Goal: Book appointment/travel/reservation

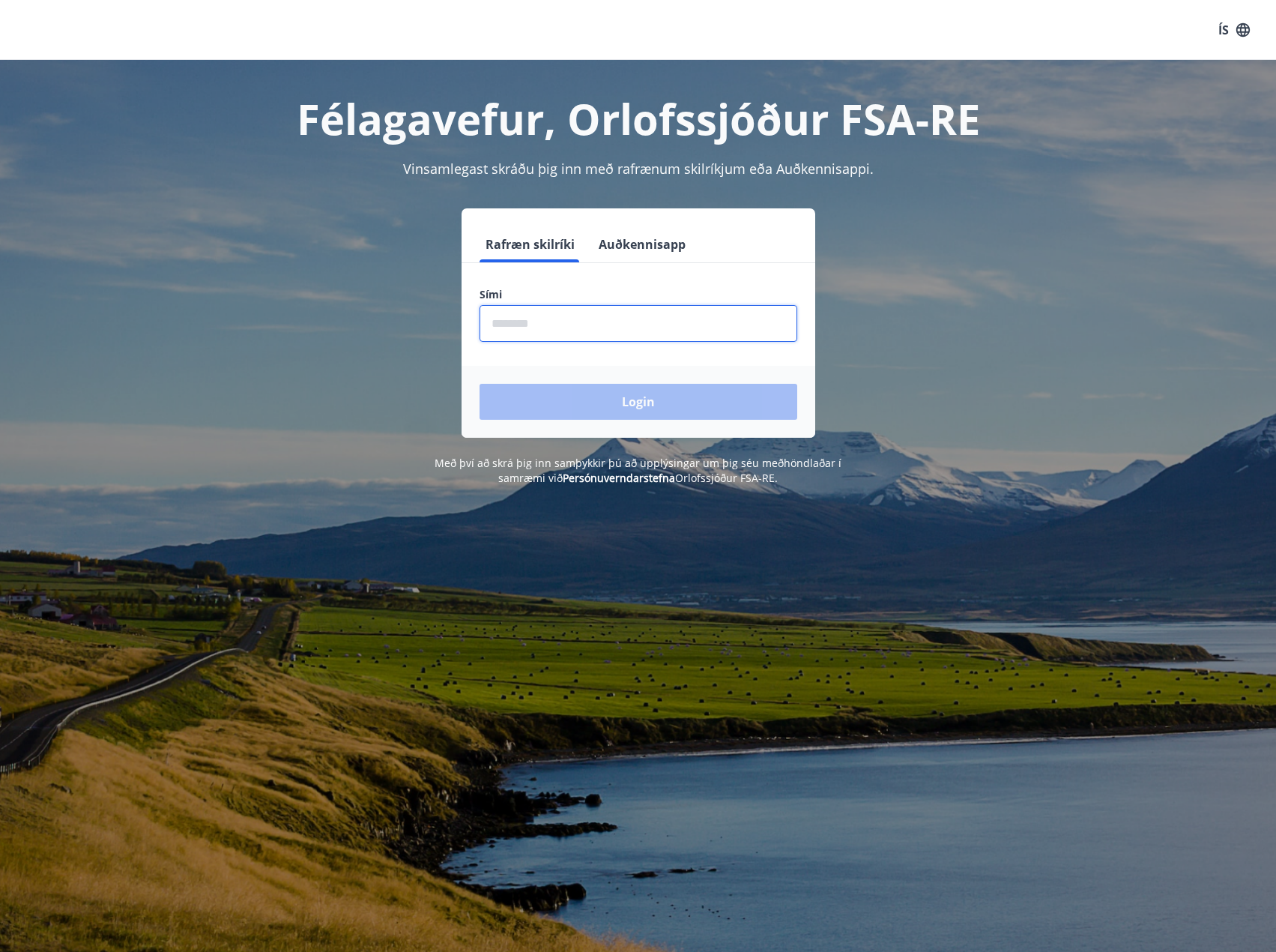
click at [721, 327] on input "phone" at bounding box center [639, 323] width 318 height 36
type input "*"
type input "********"
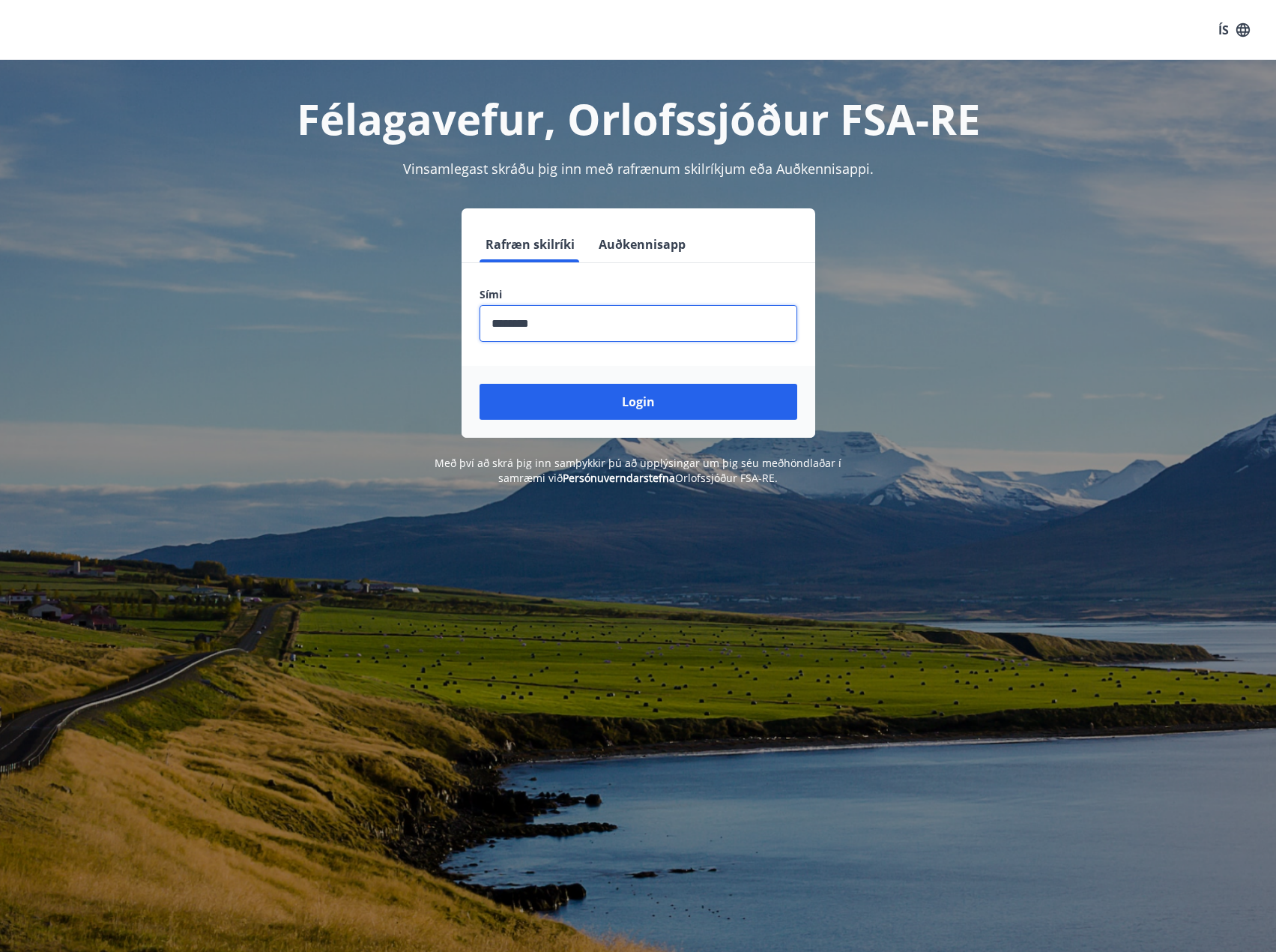
click at [480, 383] on button "Login" at bounding box center [639, 401] width 318 height 36
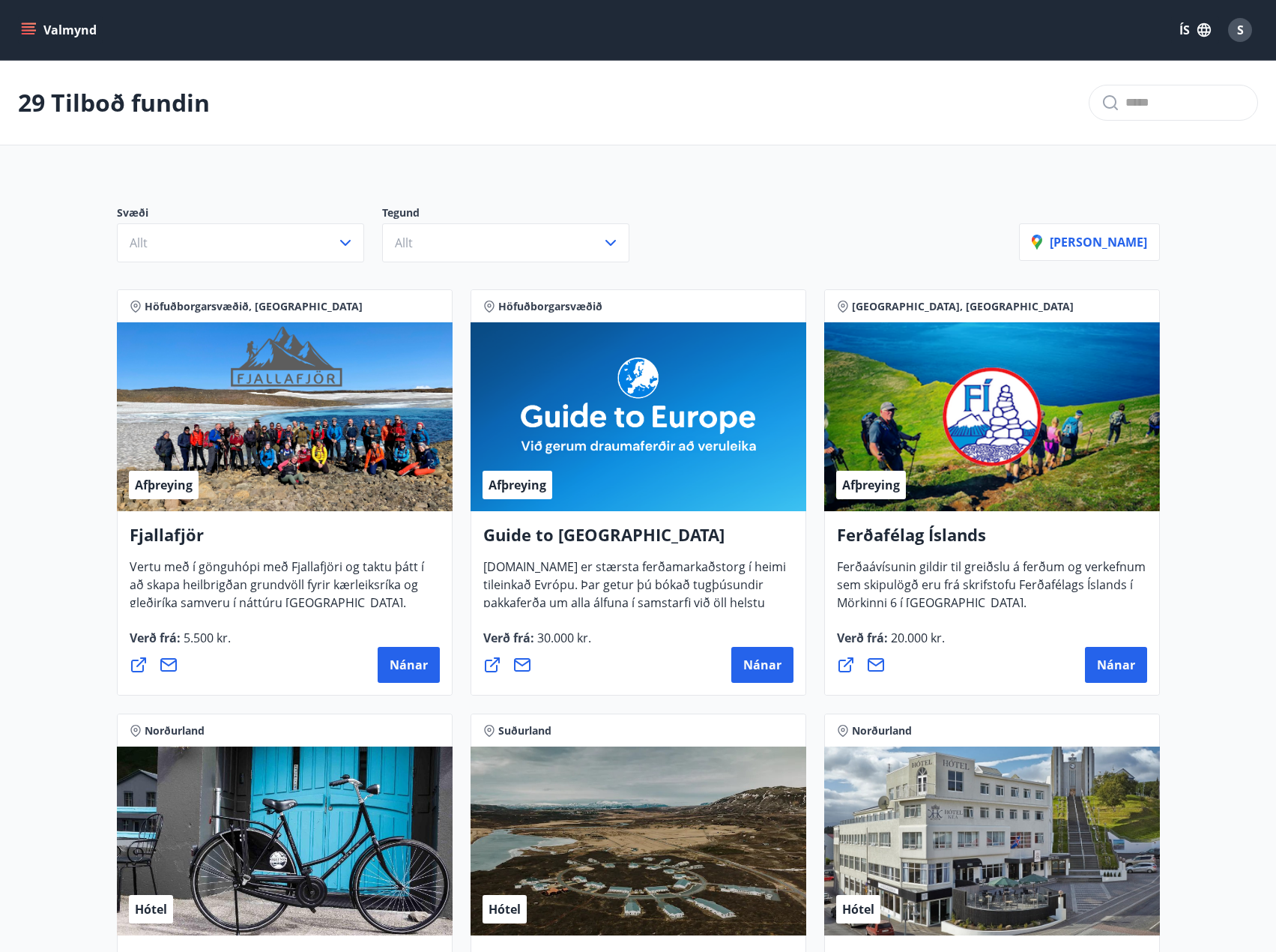
click at [10, 25] on div "Valmynd ÍS S" at bounding box center [638, 30] width 1276 height 60
click at [21, 28] on icon "menu" at bounding box center [28, 30] width 15 height 15
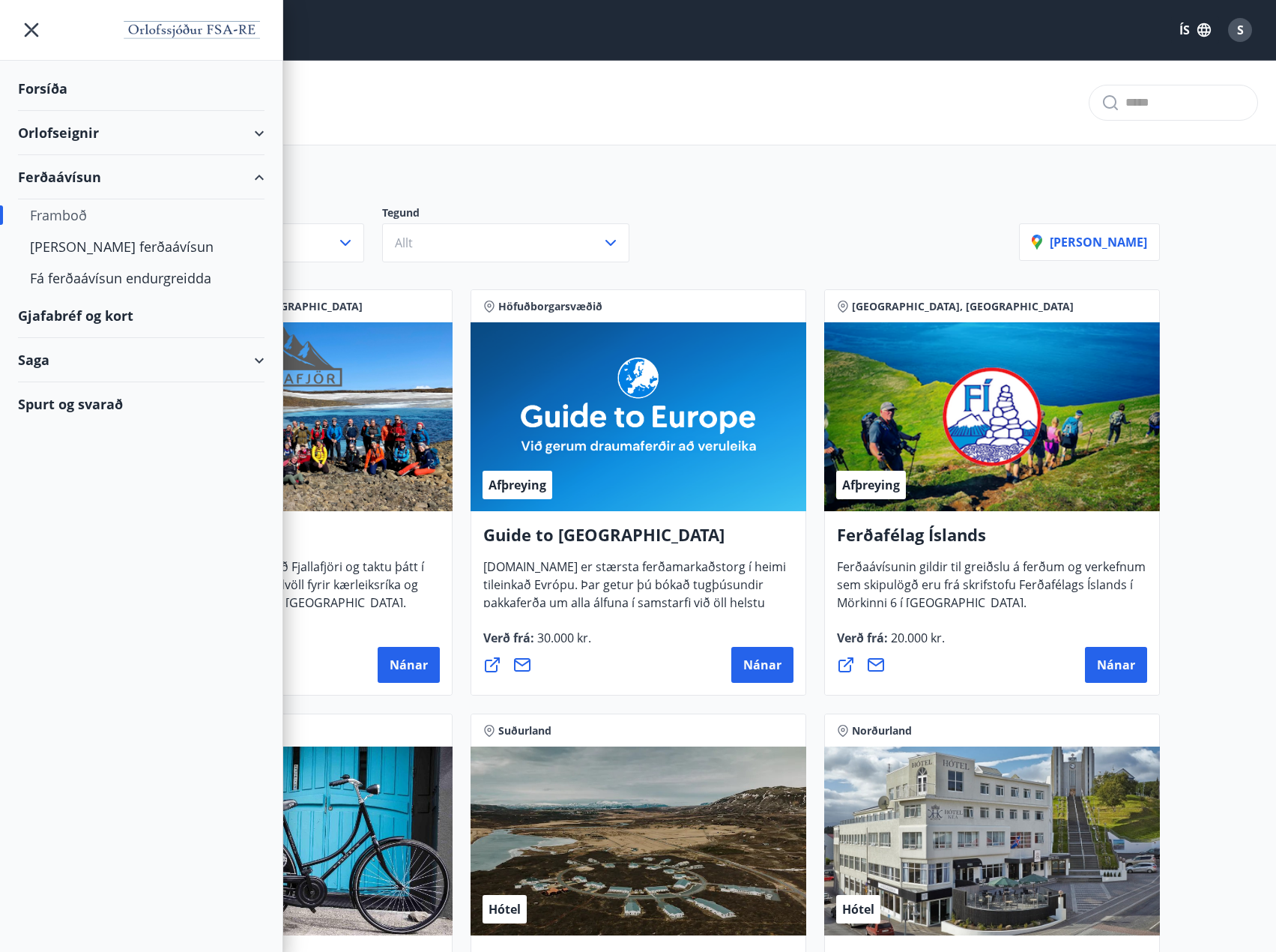
click at [74, 137] on div "Orlofseignir" at bounding box center [141, 133] width 247 height 44
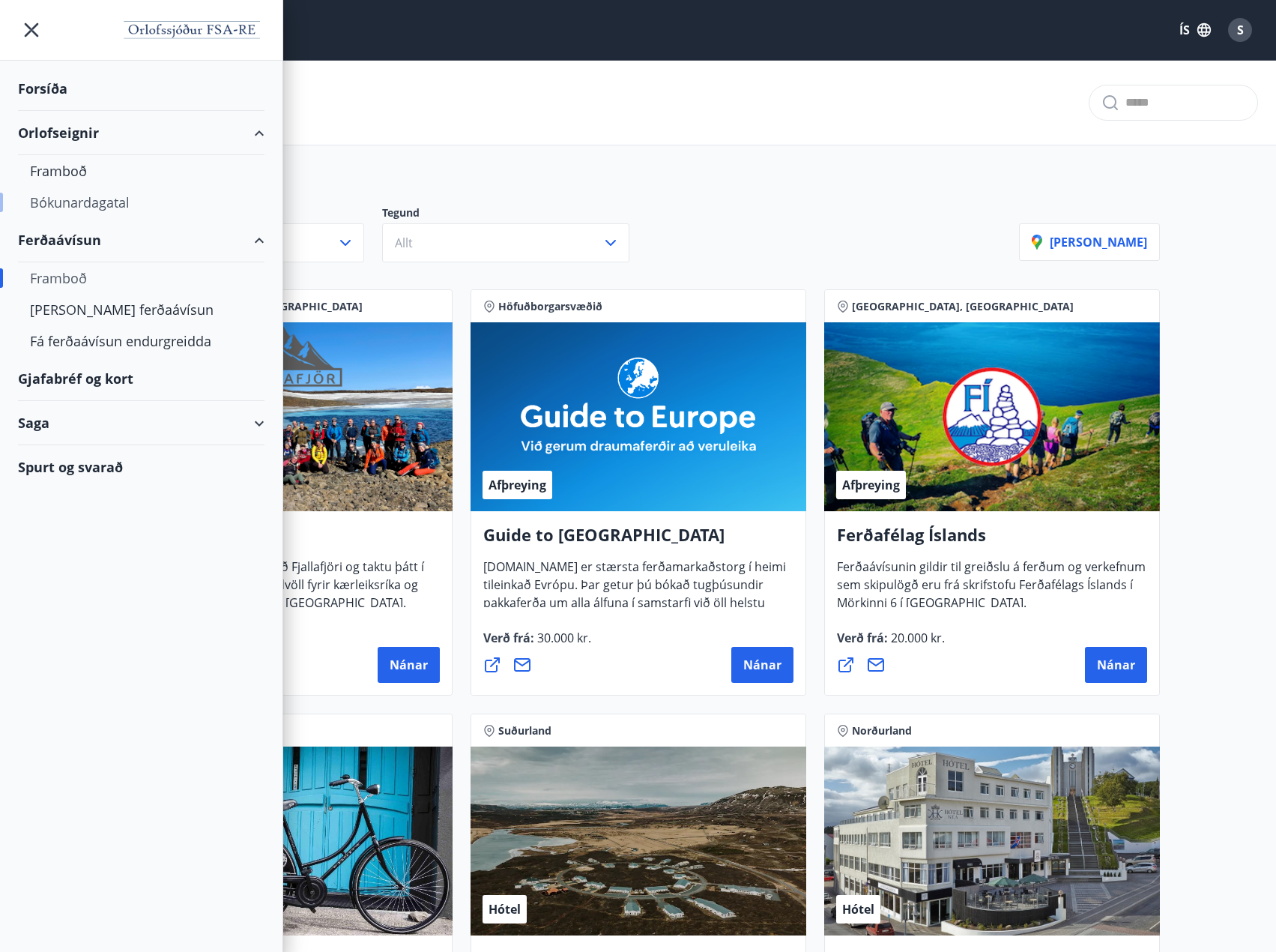
click at [74, 207] on div "Bókunardagatal" at bounding box center [141, 202] width 223 height 32
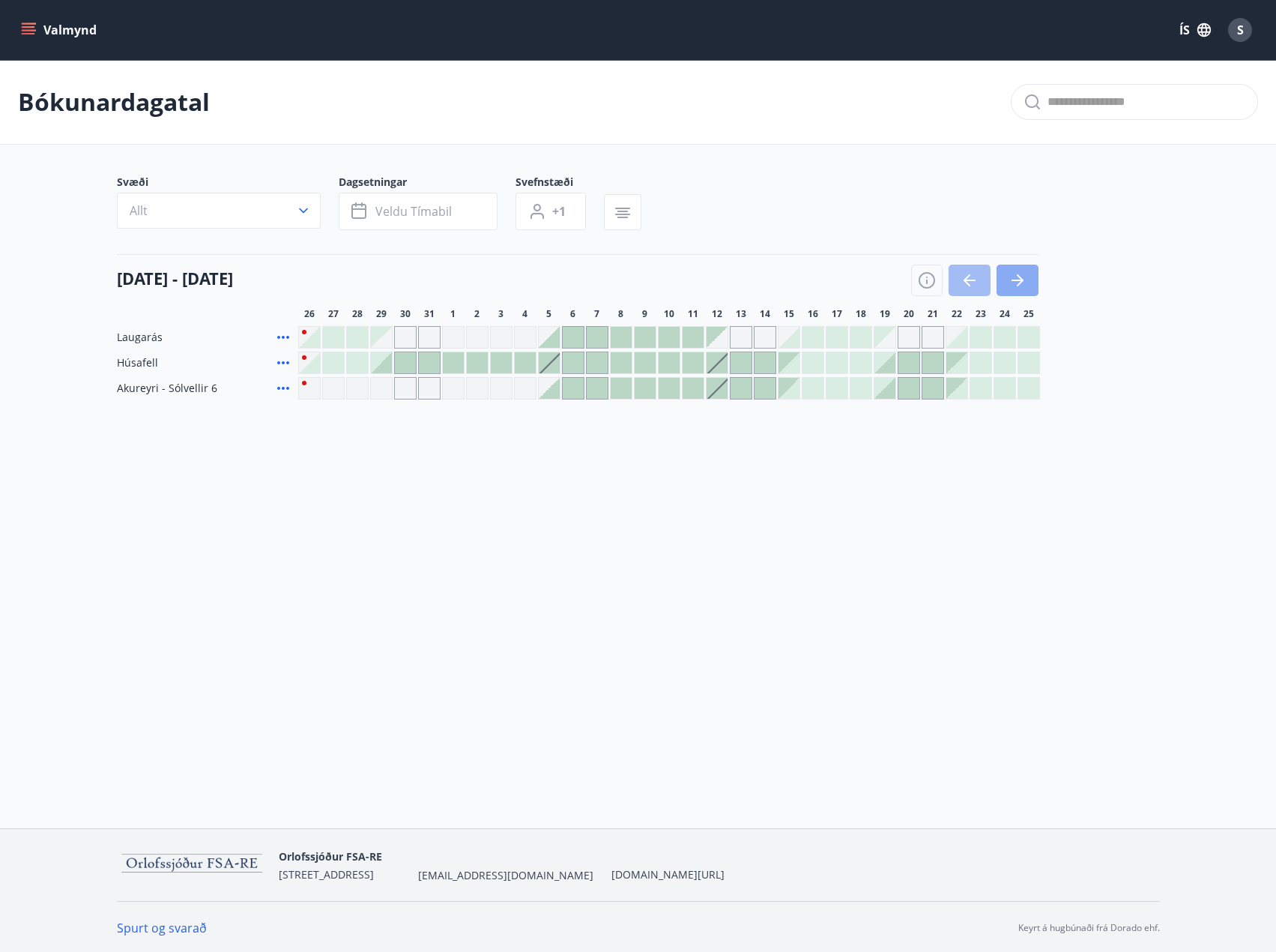
click at [1028, 285] on button "button" at bounding box center [1018, 281] width 42 height 32
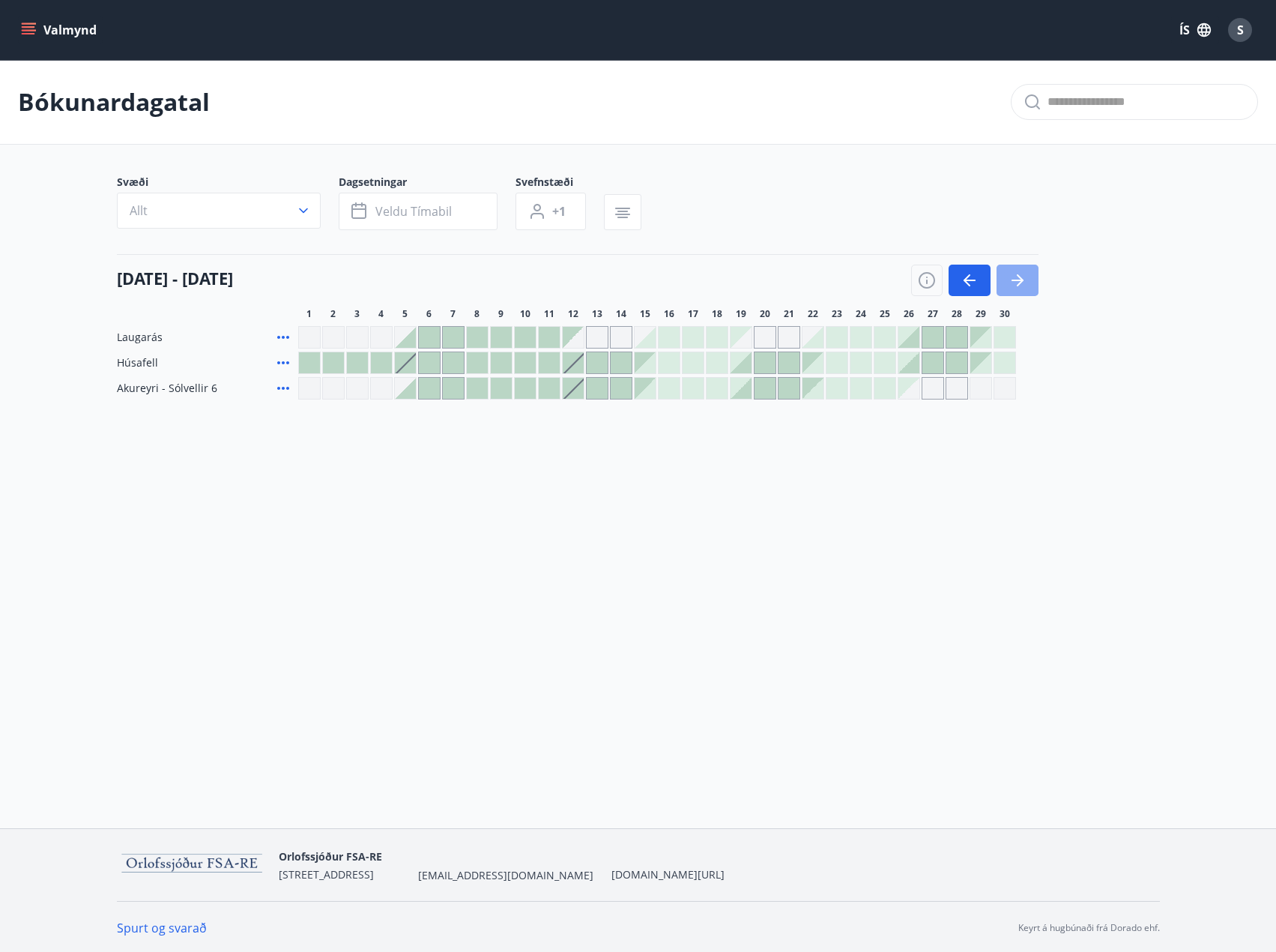
click at [1013, 281] on icon "button" at bounding box center [1018, 281] width 12 height 2
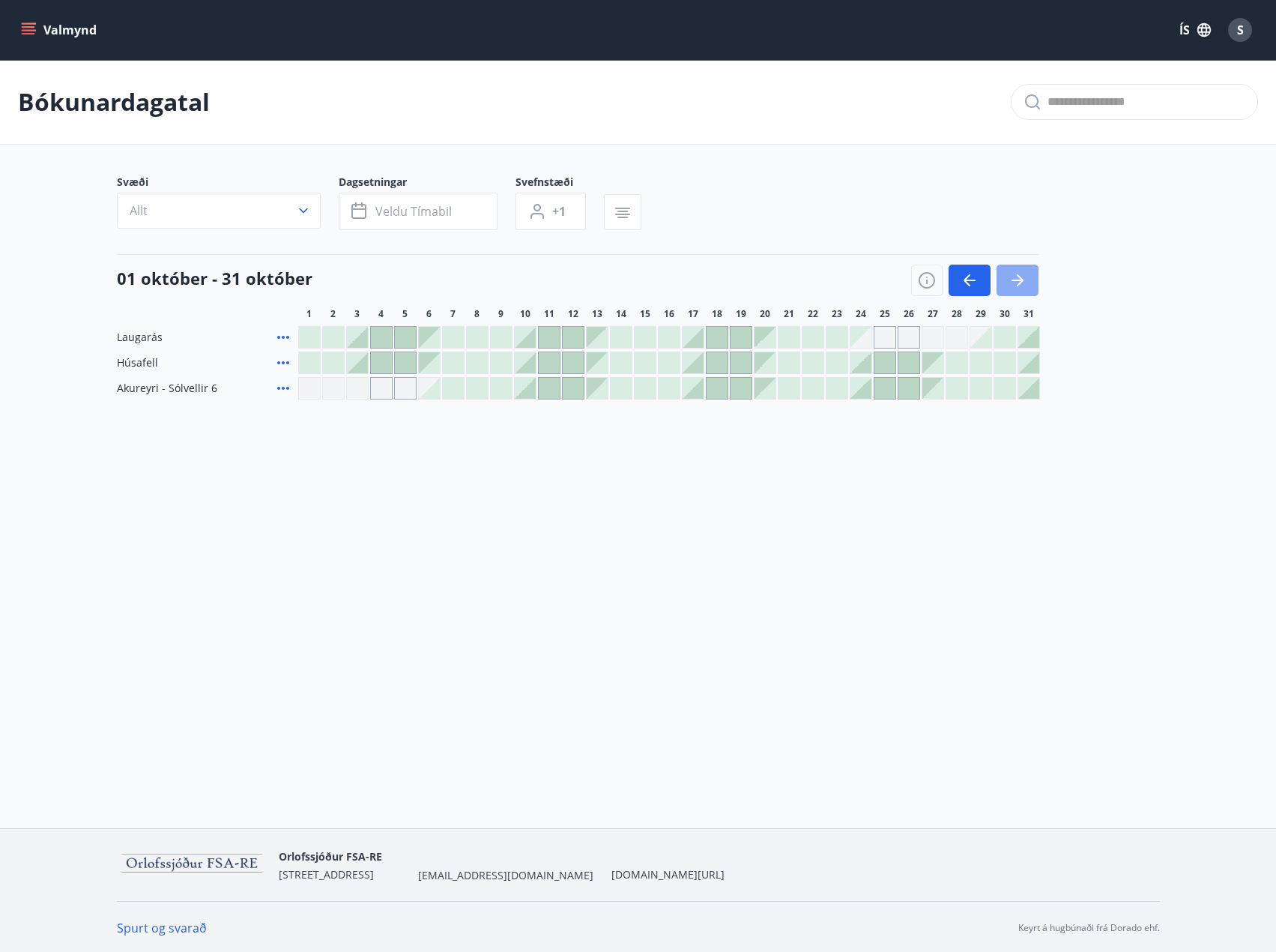
click at [1013, 281] on icon "button" at bounding box center [1018, 281] width 12 height 2
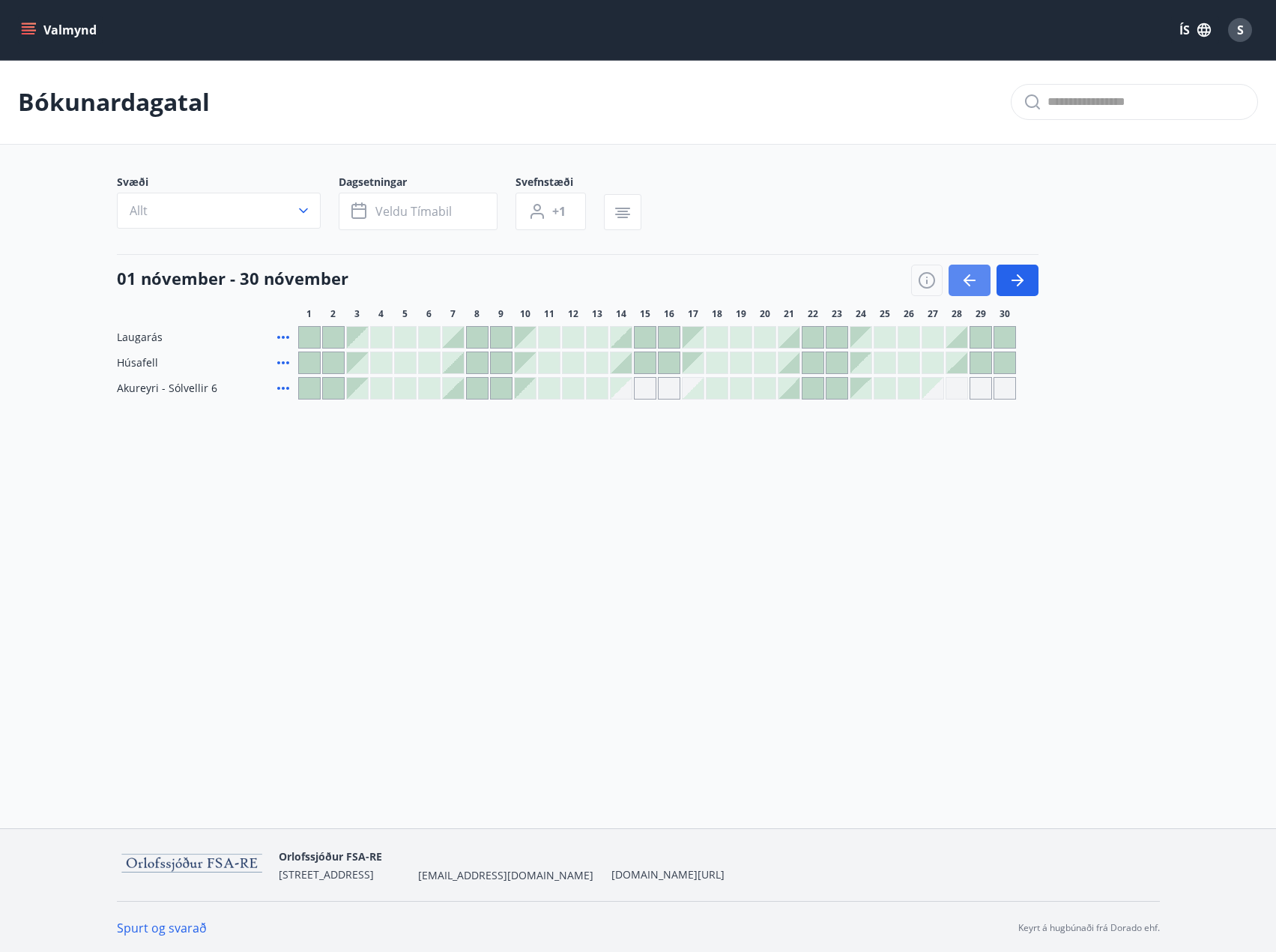
click at [968, 284] on icon "button" at bounding box center [966, 280] width 7 height 12
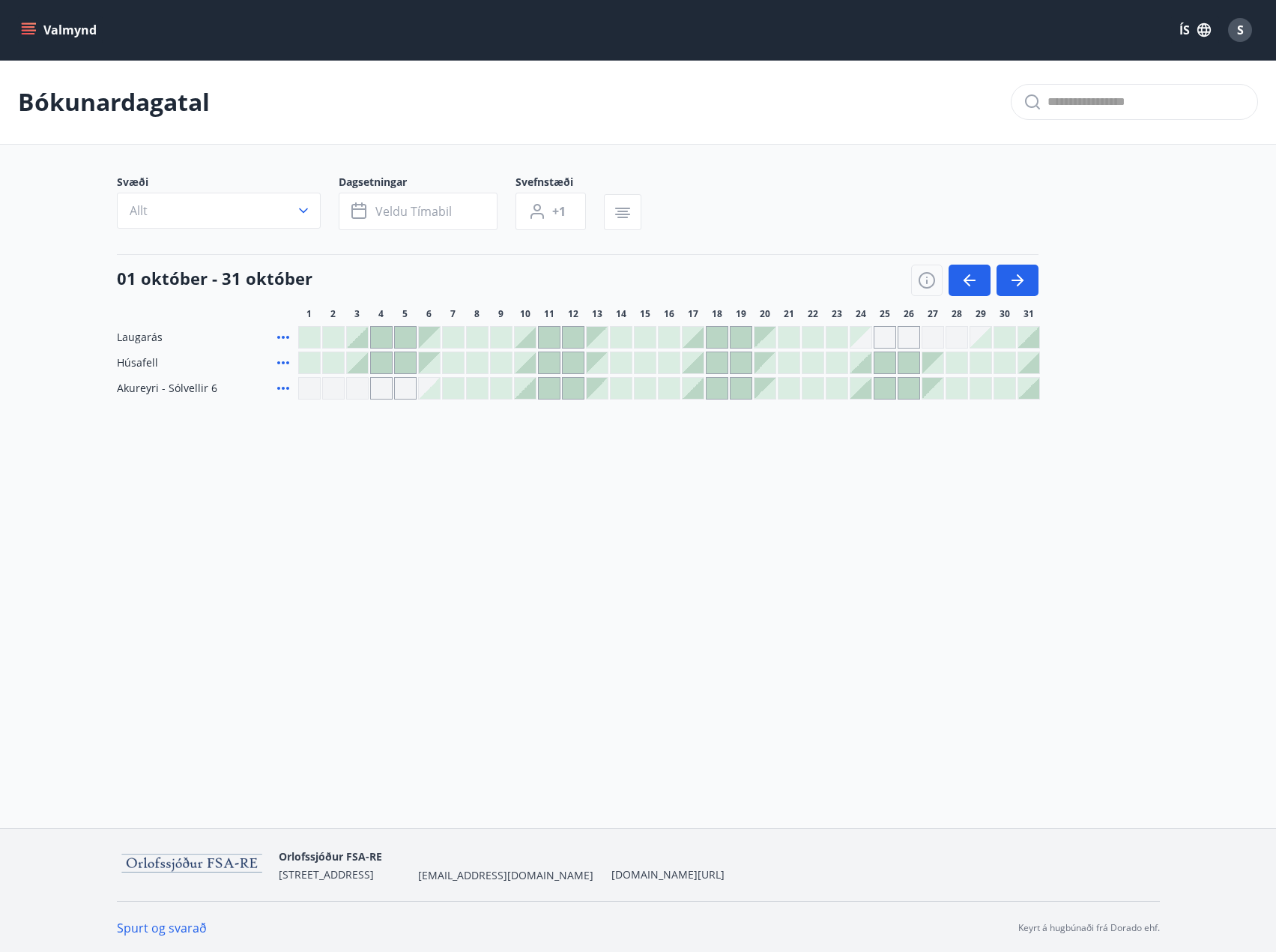
click at [164, 393] on span "Akureyri - Sólvellir 6" at bounding box center [167, 388] width 100 height 15
click at [32, 21] on button "Valmynd" at bounding box center [60, 30] width 85 height 27
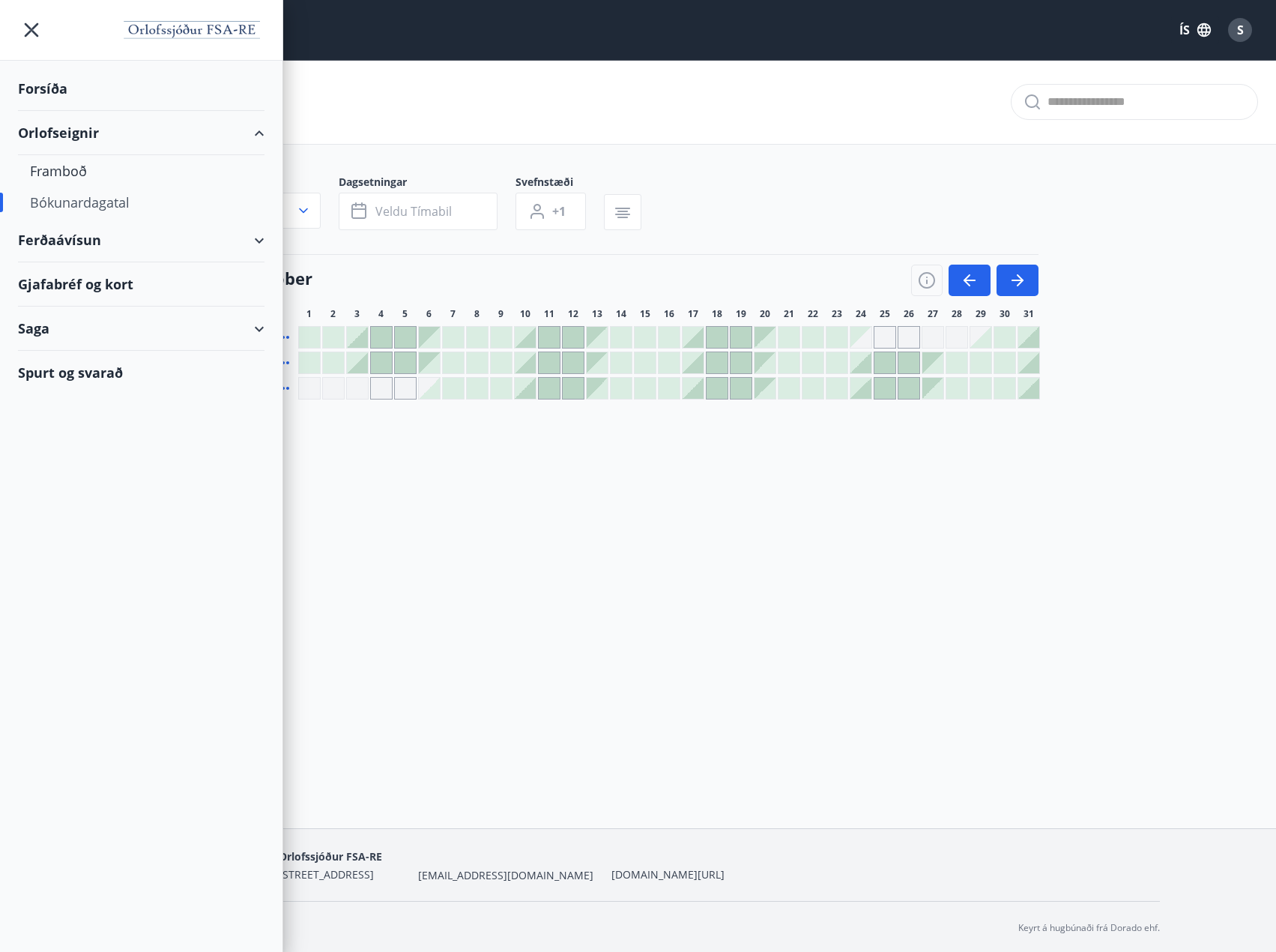
drag, startPoint x: 61, startPoint y: 130, endPoint x: 38, endPoint y: 126, distance: 23.3
click at [38, 126] on div "Orlofseignir" at bounding box center [141, 133] width 247 height 44
click at [257, 129] on div "Orlofseignir" at bounding box center [141, 133] width 247 height 44
drag, startPoint x: 60, startPoint y: 165, endPoint x: 37, endPoint y: 166, distance: 23.0
drag, startPoint x: 37, startPoint y: 166, endPoint x: 29, endPoint y: 168, distance: 8.2
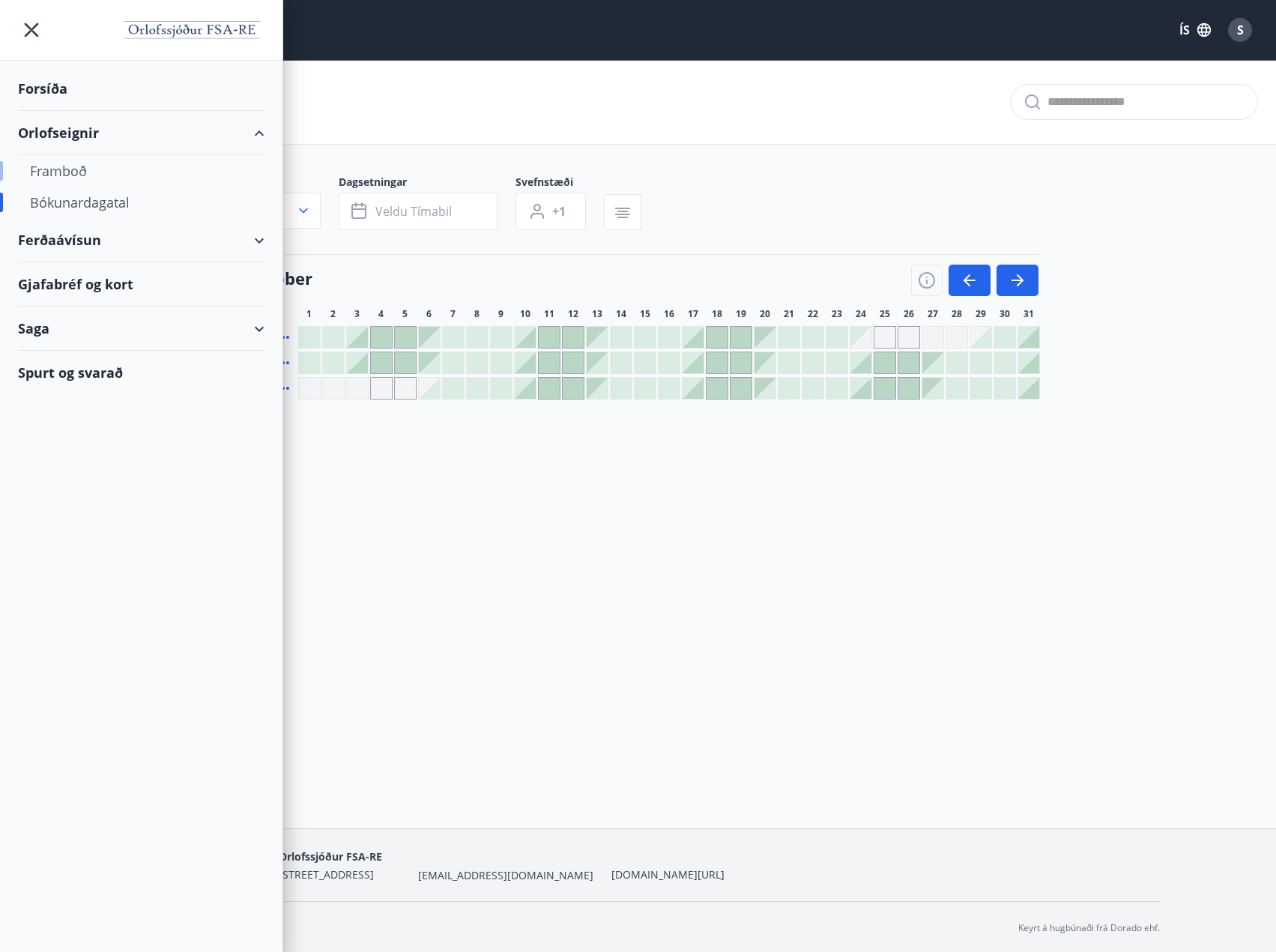
drag, startPoint x: 29, startPoint y: 168, endPoint x: 51, endPoint y: 166, distance: 22.1
click at [51, 166] on div "Framboð" at bounding box center [141, 171] width 223 height 32
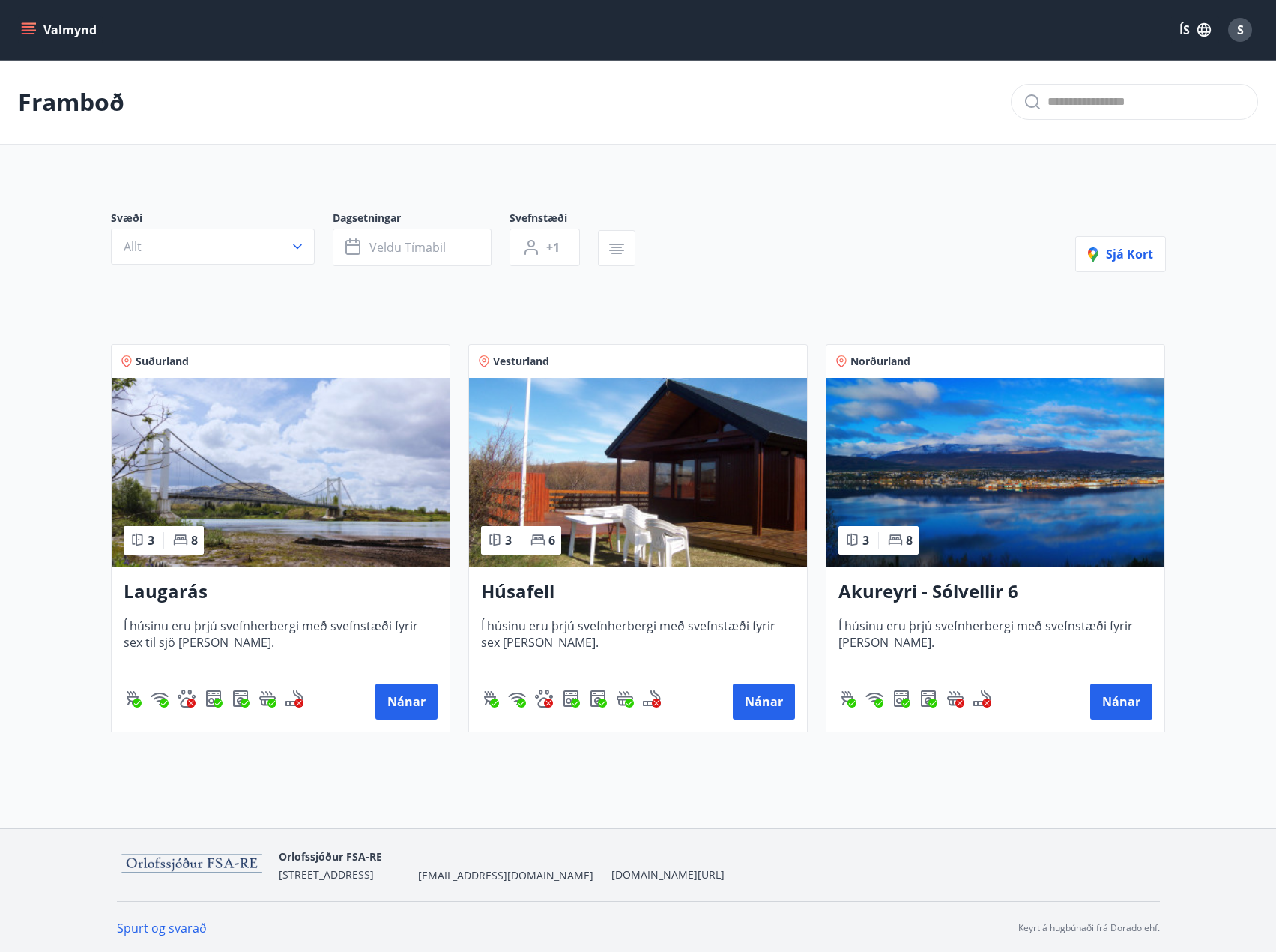
click at [962, 437] on img at bounding box center [995, 472] width 338 height 189
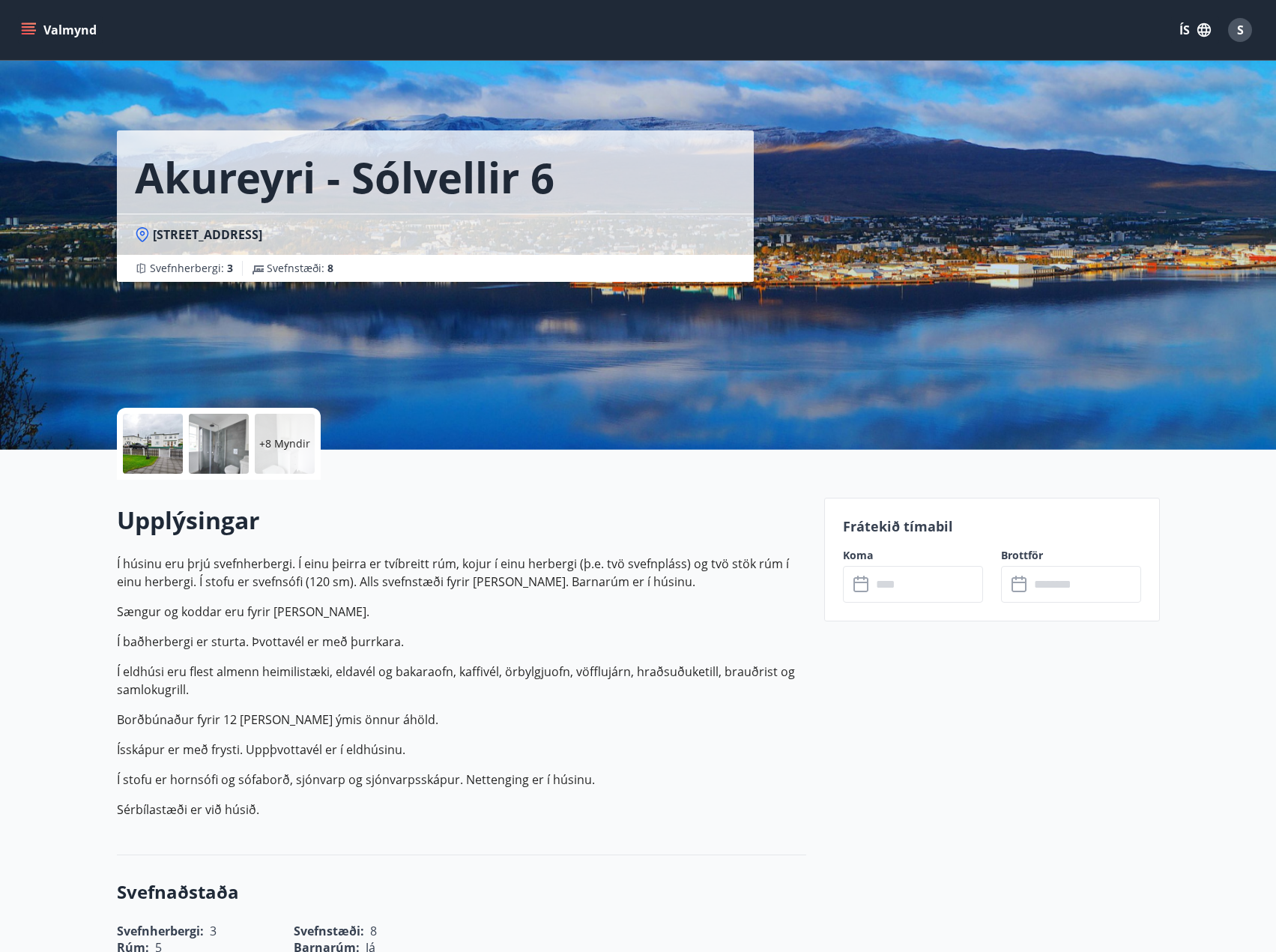
click at [150, 440] on div at bounding box center [152, 443] width 60 height 60
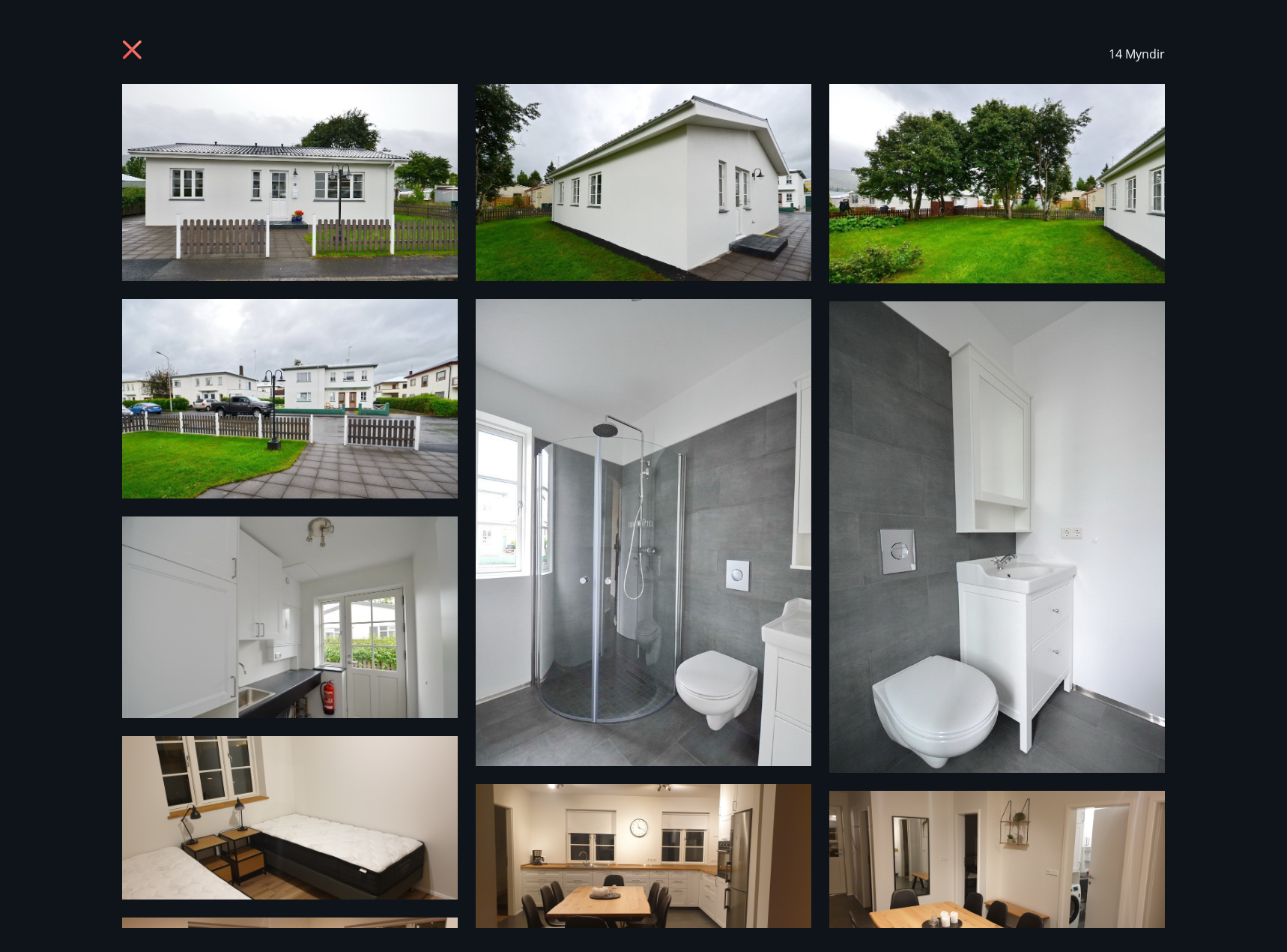
click at [130, 50] on icon at bounding box center [135, 51] width 24 height 24
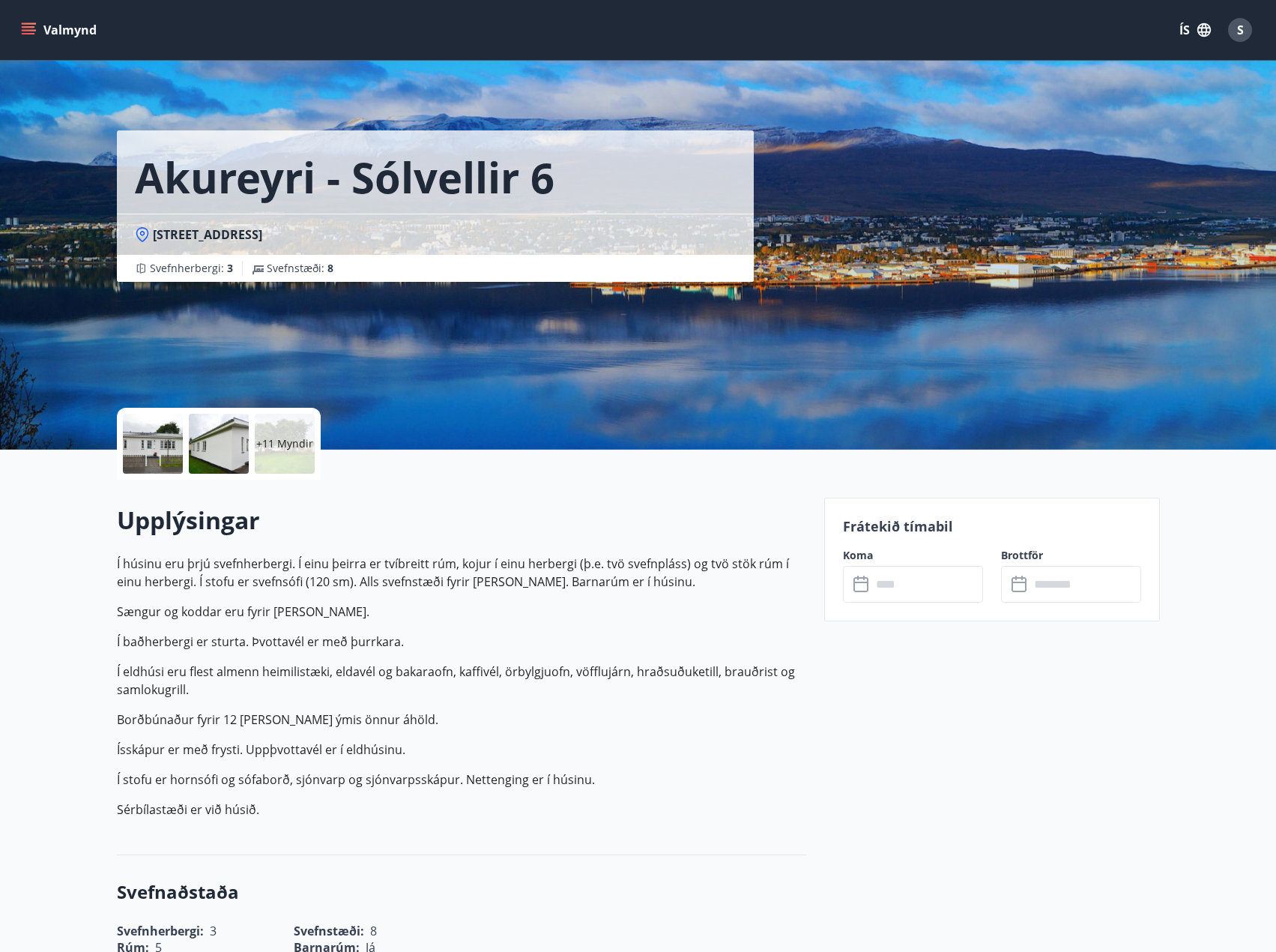
click at [288, 448] on p "+11 Myndir" at bounding box center [284, 443] width 57 height 15
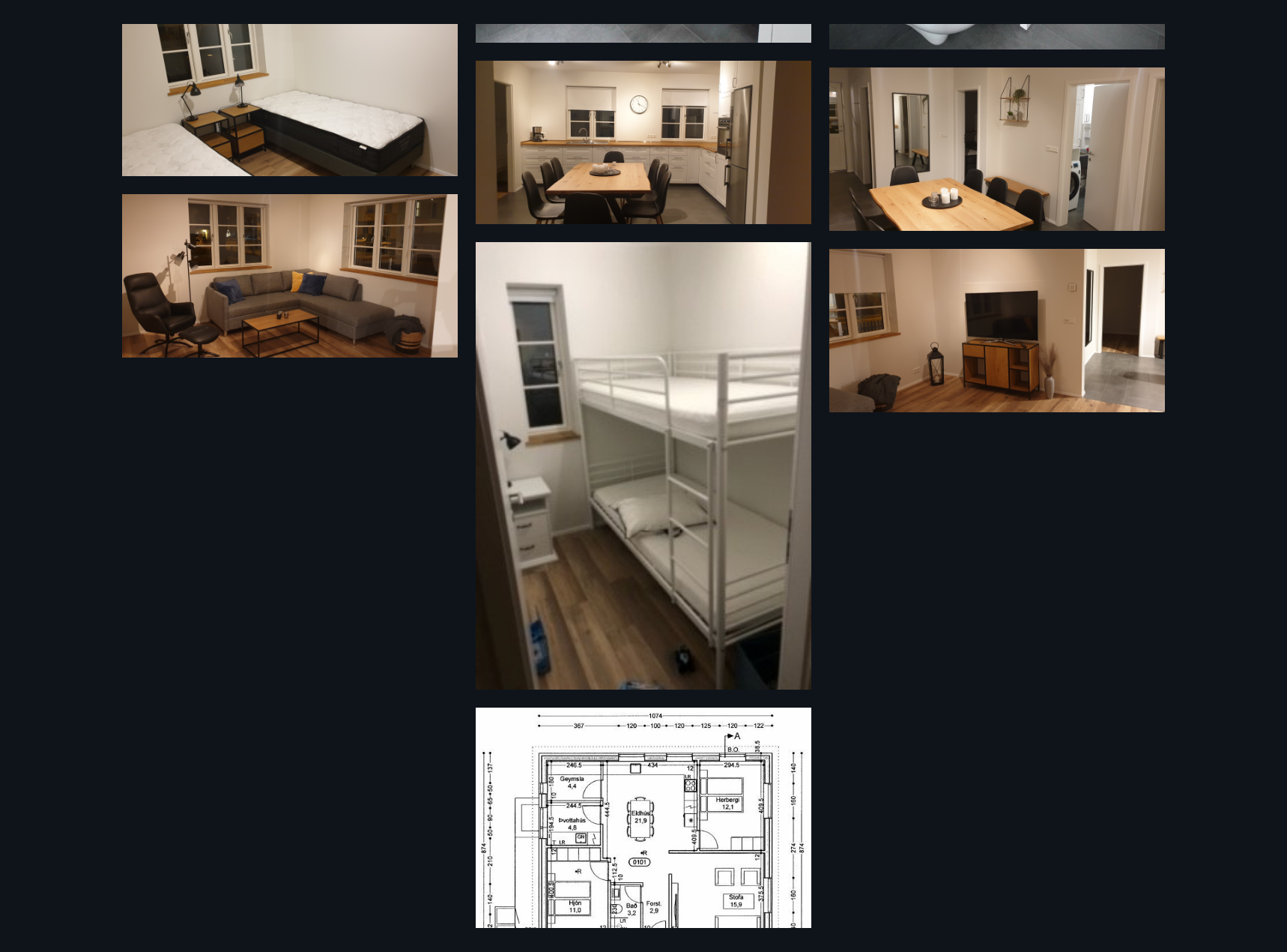
scroll to position [749, 0]
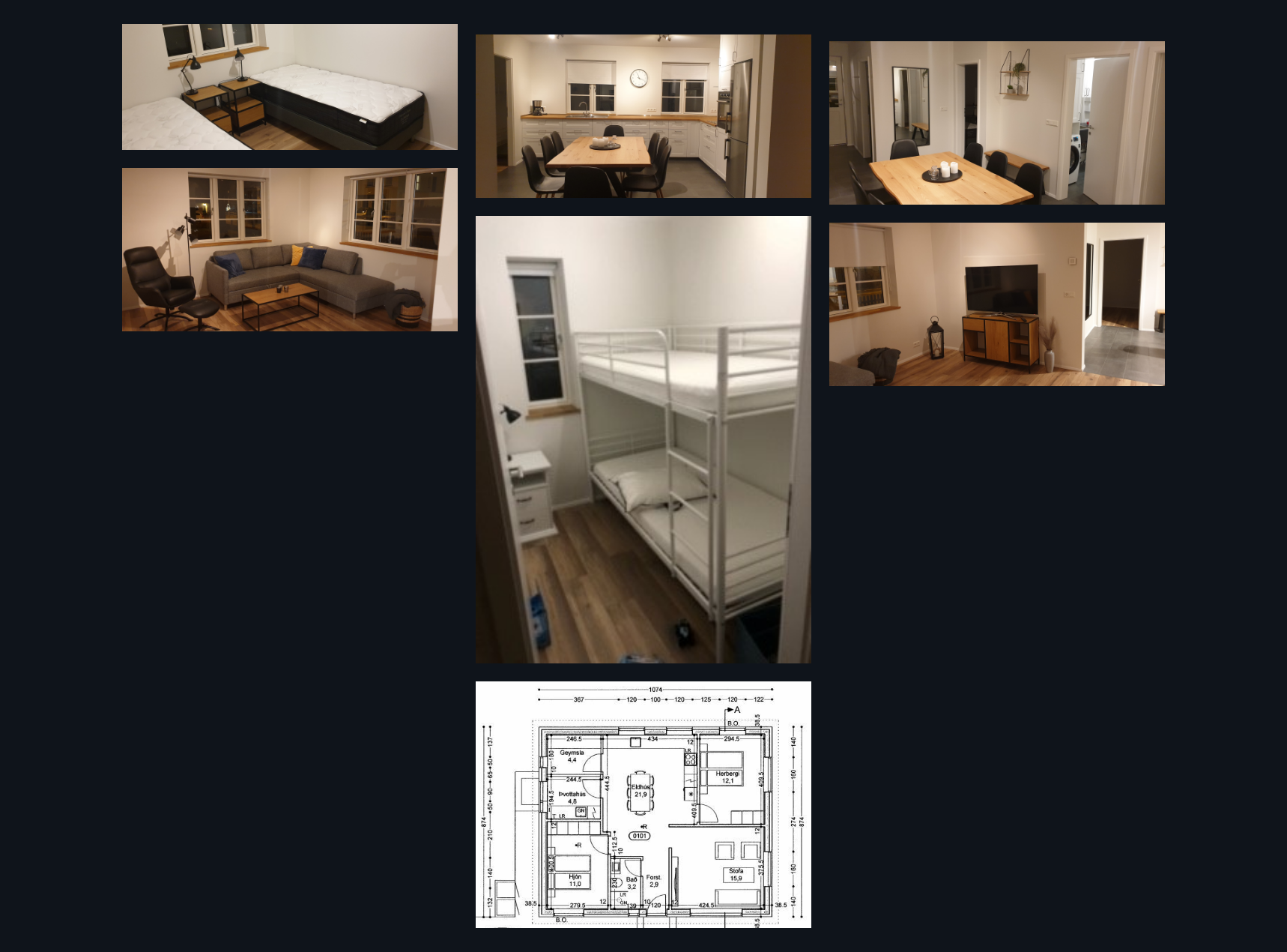
click at [308, 603] on div "14 Myndir" at bounding box center [644, 476] width 1079 height 903
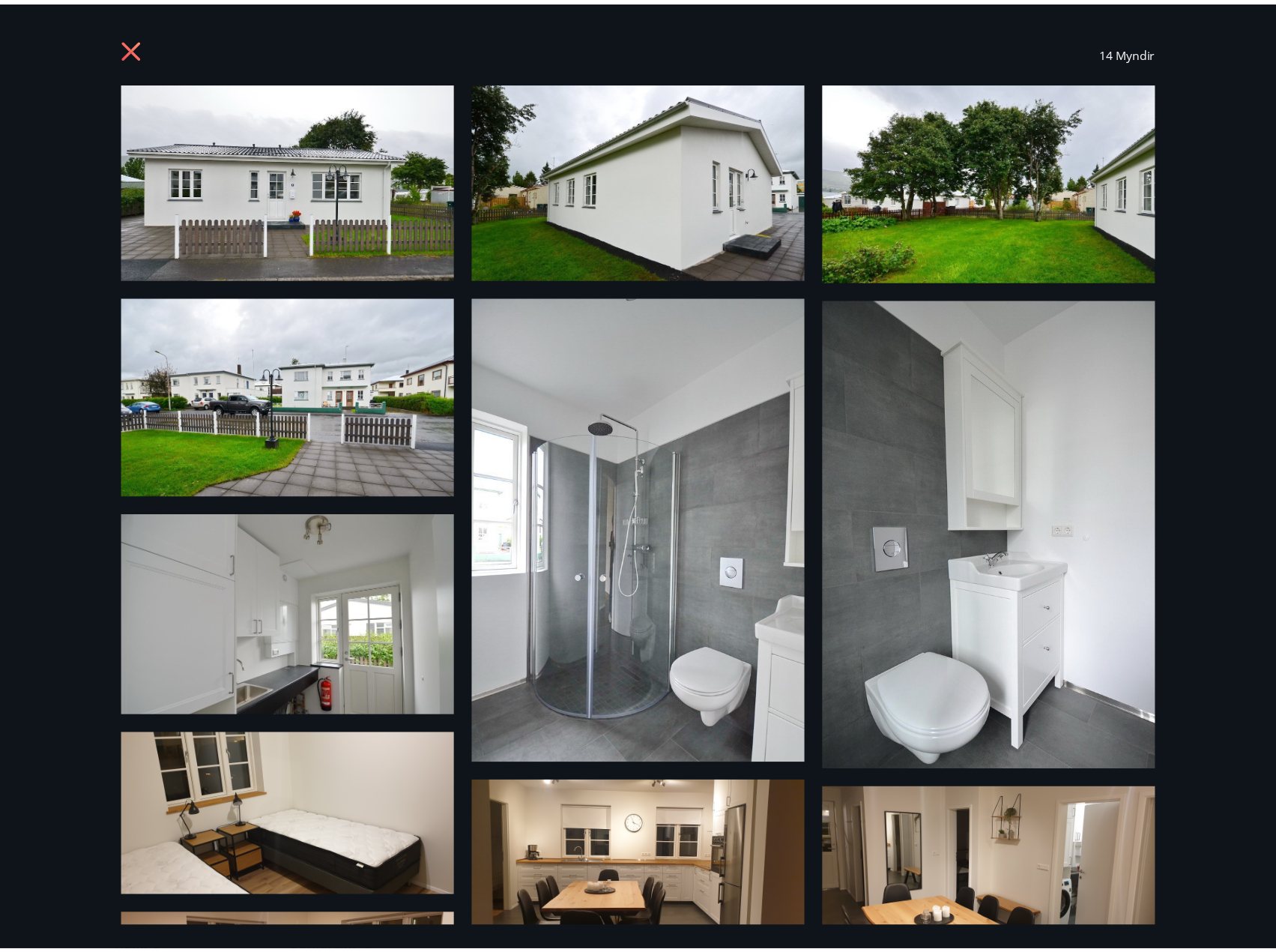
scroll to position [0, 0]
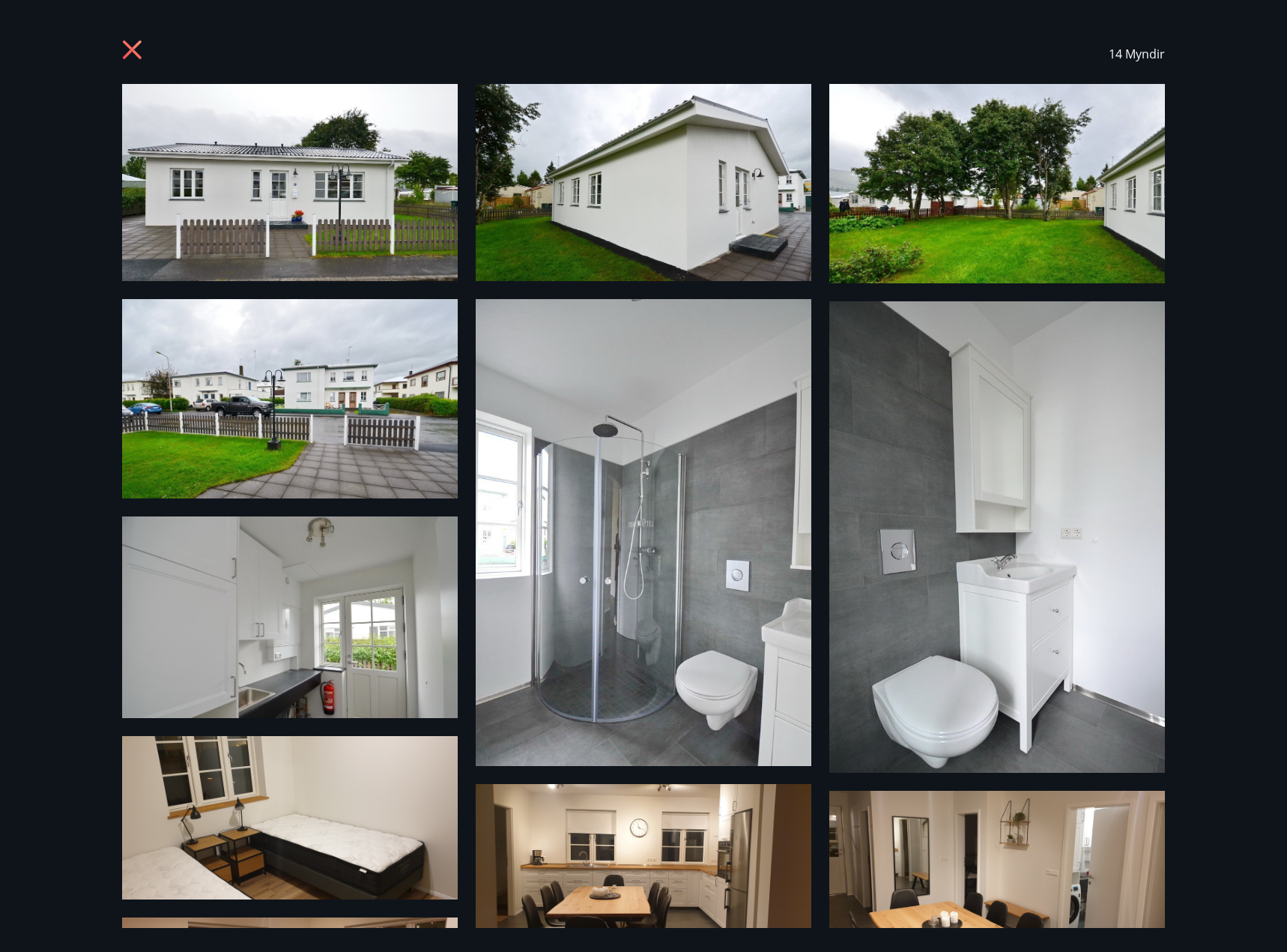
click at [126, 42] on icon at bounding box center [135, 51] width 24 height 24
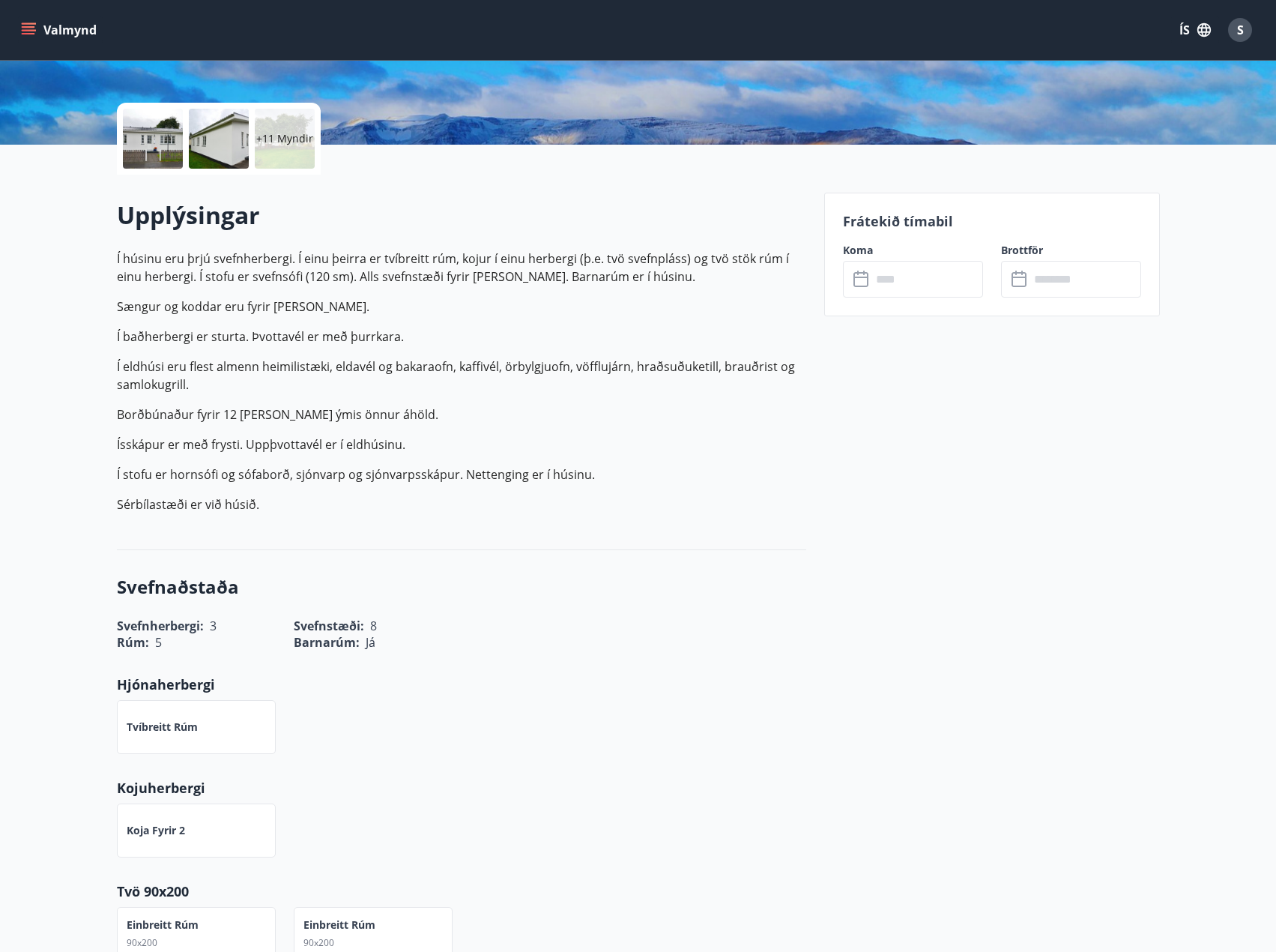
scroll to position [150, 0]
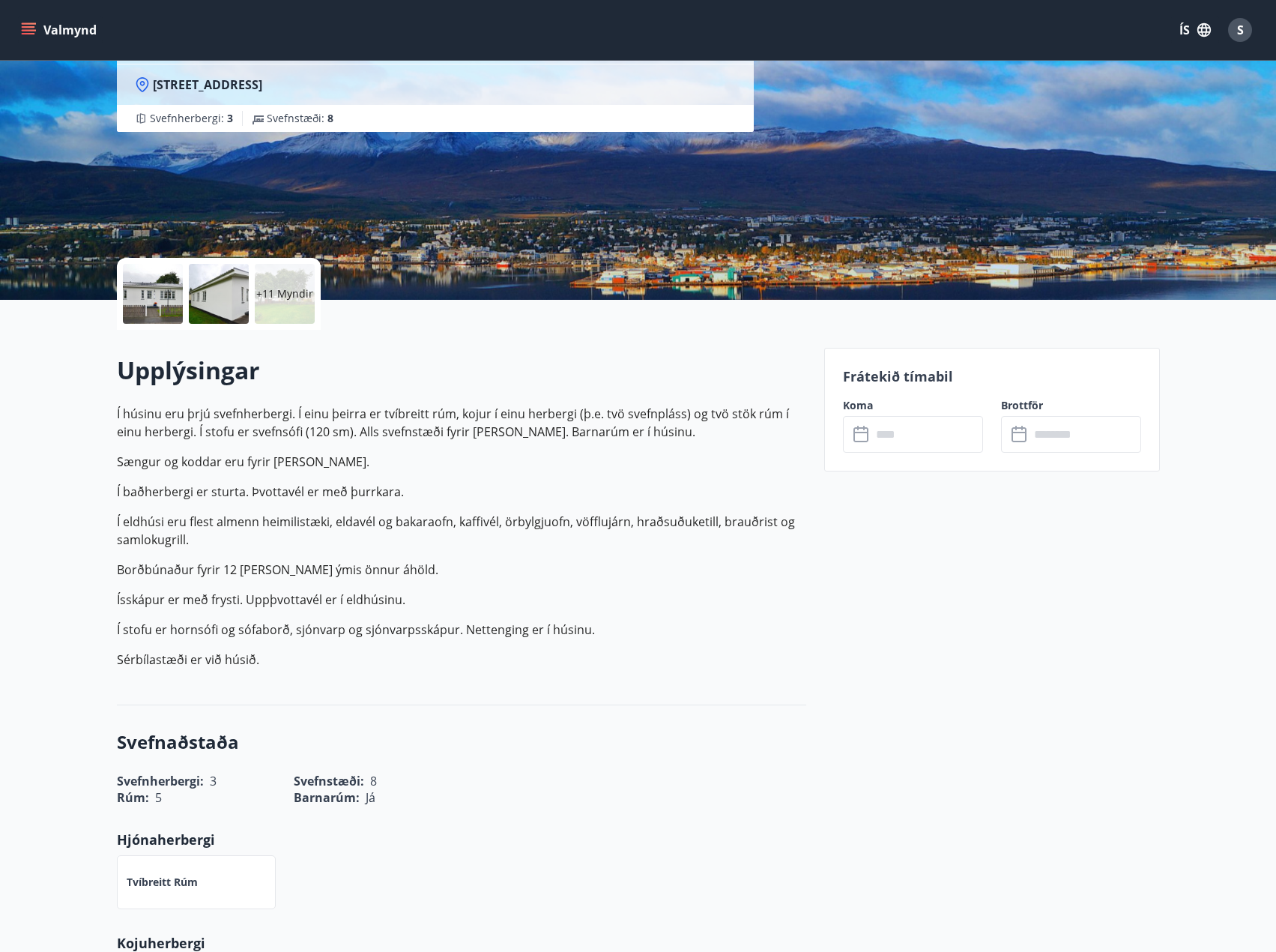
click at [16, 34] on div "Valmynd ÍS S" at bounding box center [638, 30] width 1276 height 60
click at [36, 24] on icon "menu" at bounding box center [28, 30] width 15 height 15
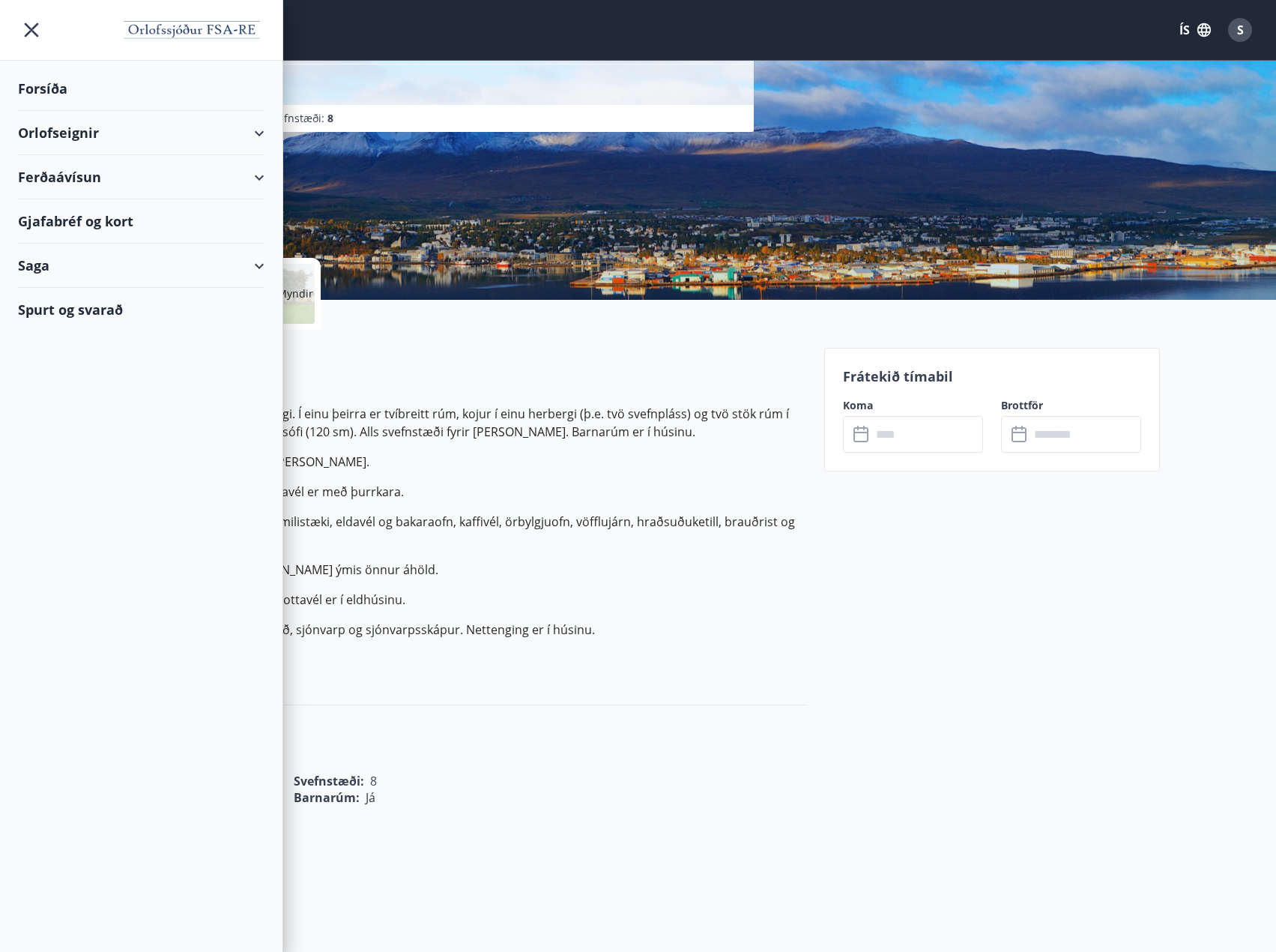
click at [84, 139] on div "Orlofseignir" at bounding box center [141, 133] width 247 height 44
click at [80, 167] on div "Framboð" at bounding box center [141, 171] width 223 height 32
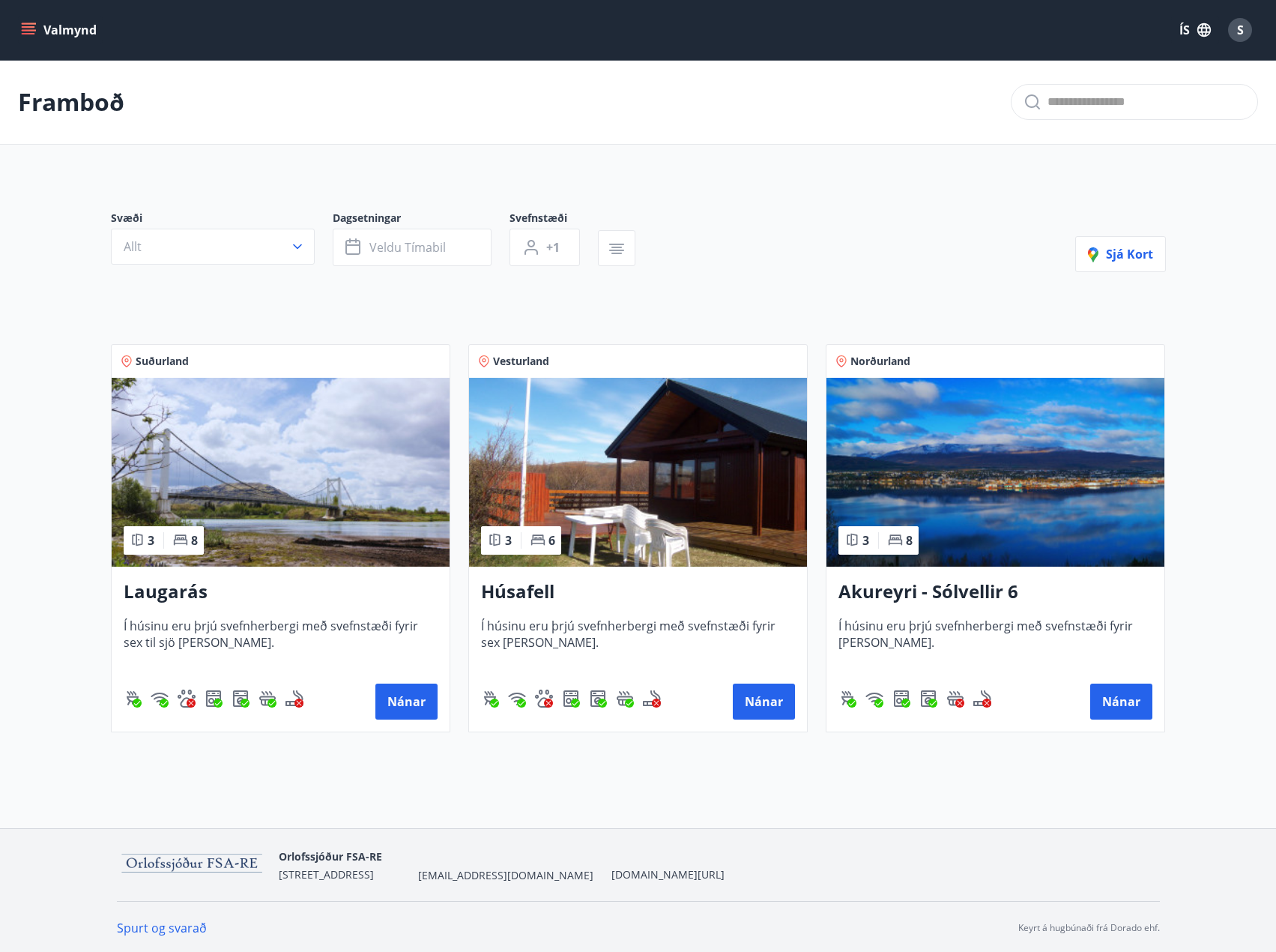
click at [522, 592] on h3 "Húsafell" at bounding box center [638, 592] width 314 height 27
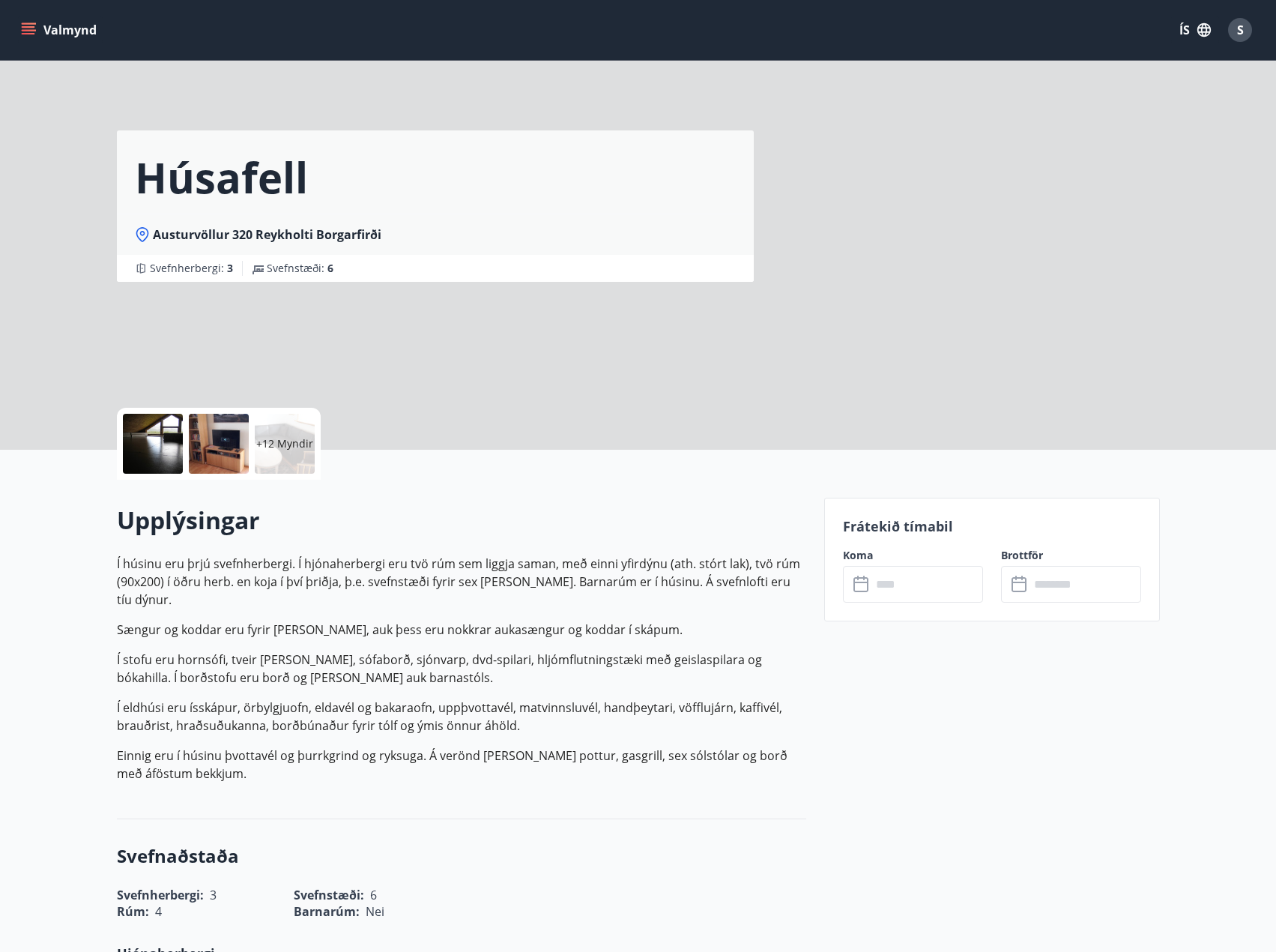
click at [284, 450] on p "+12 Myndir" at bounding box center [284, 443] width 57 height 15
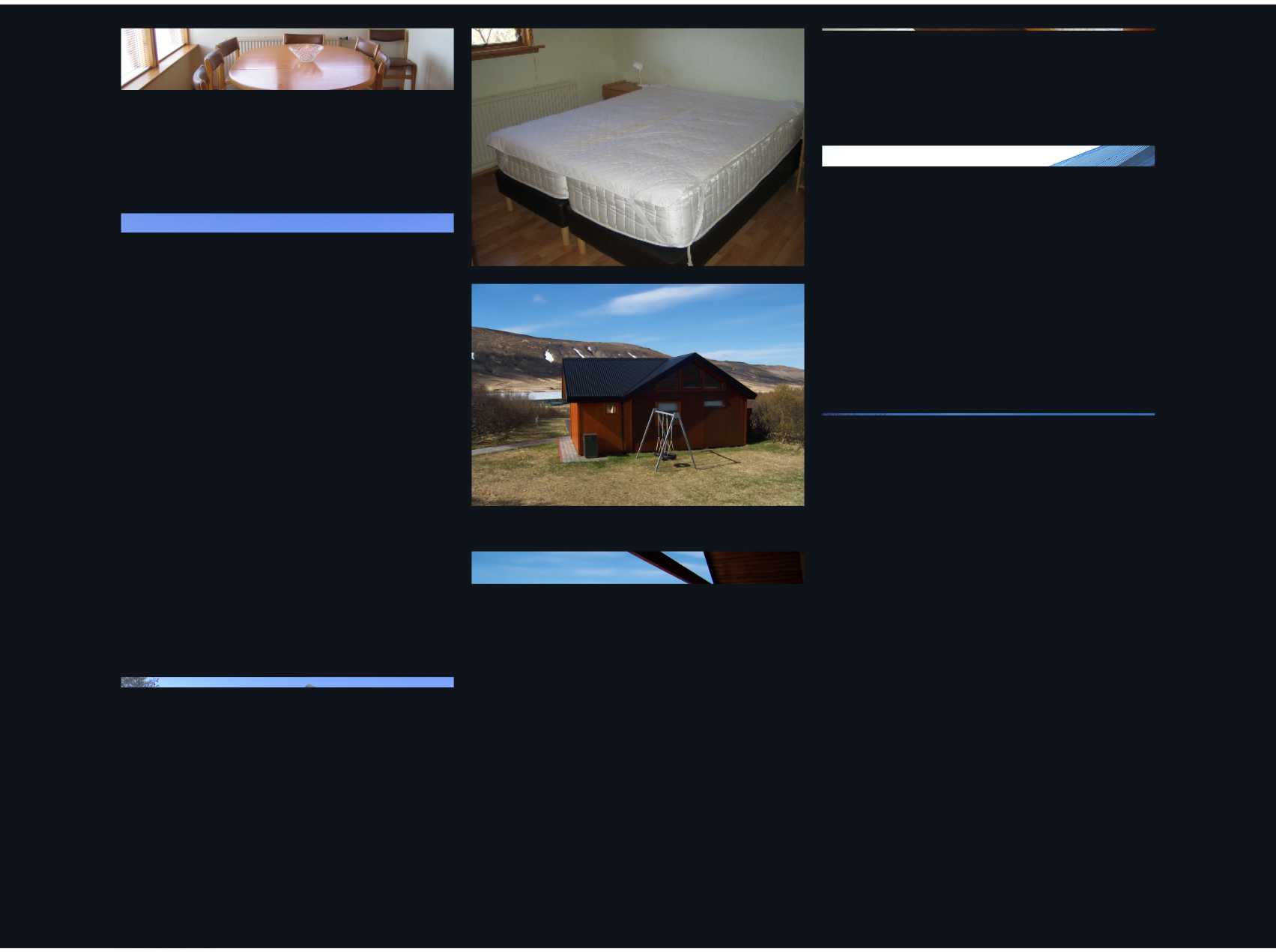
scroll to position [959, 0]
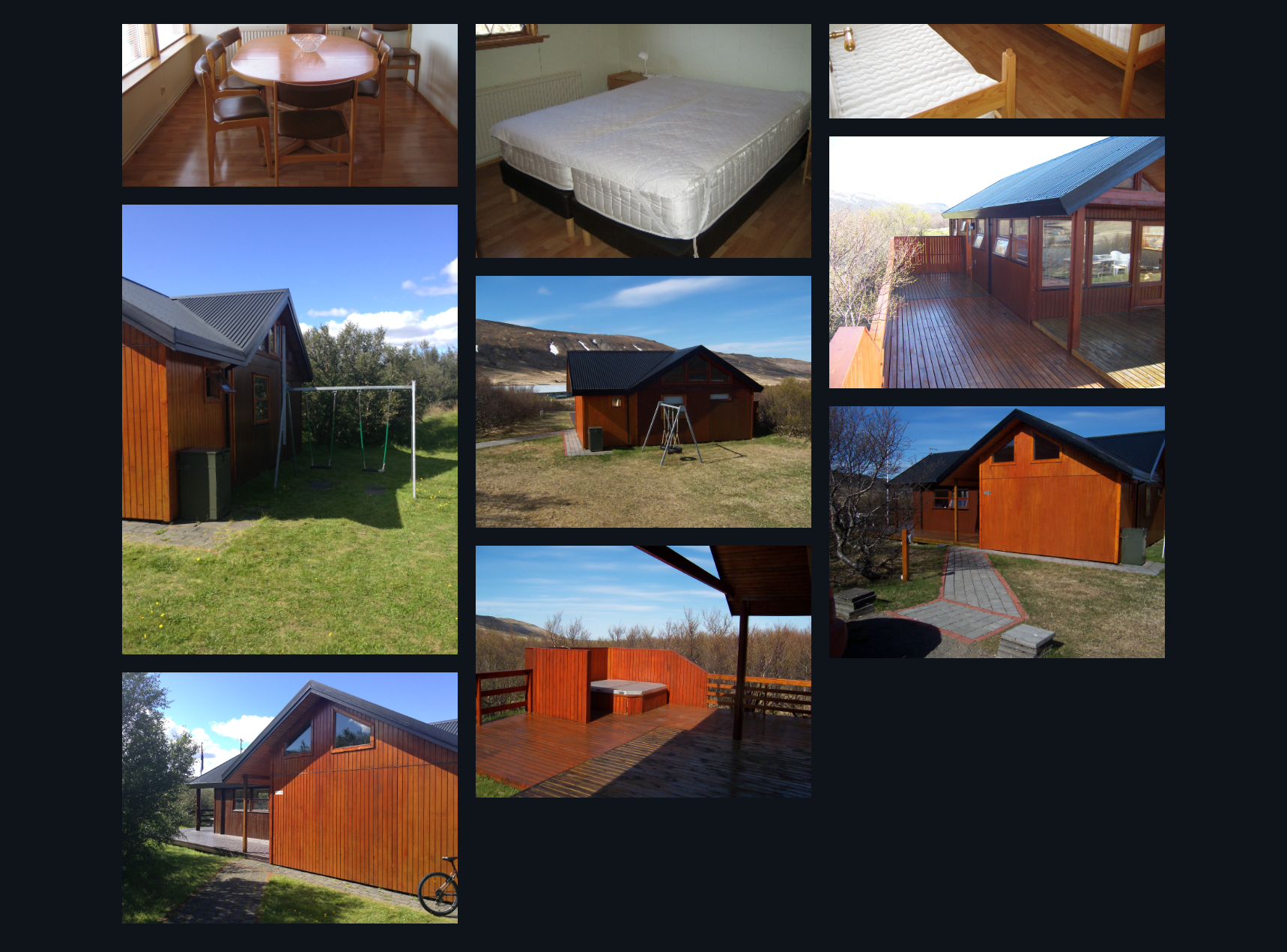
click at [37, 100] on div "18 Myndir" at bounding box center [644, 476] width 1287 height 952
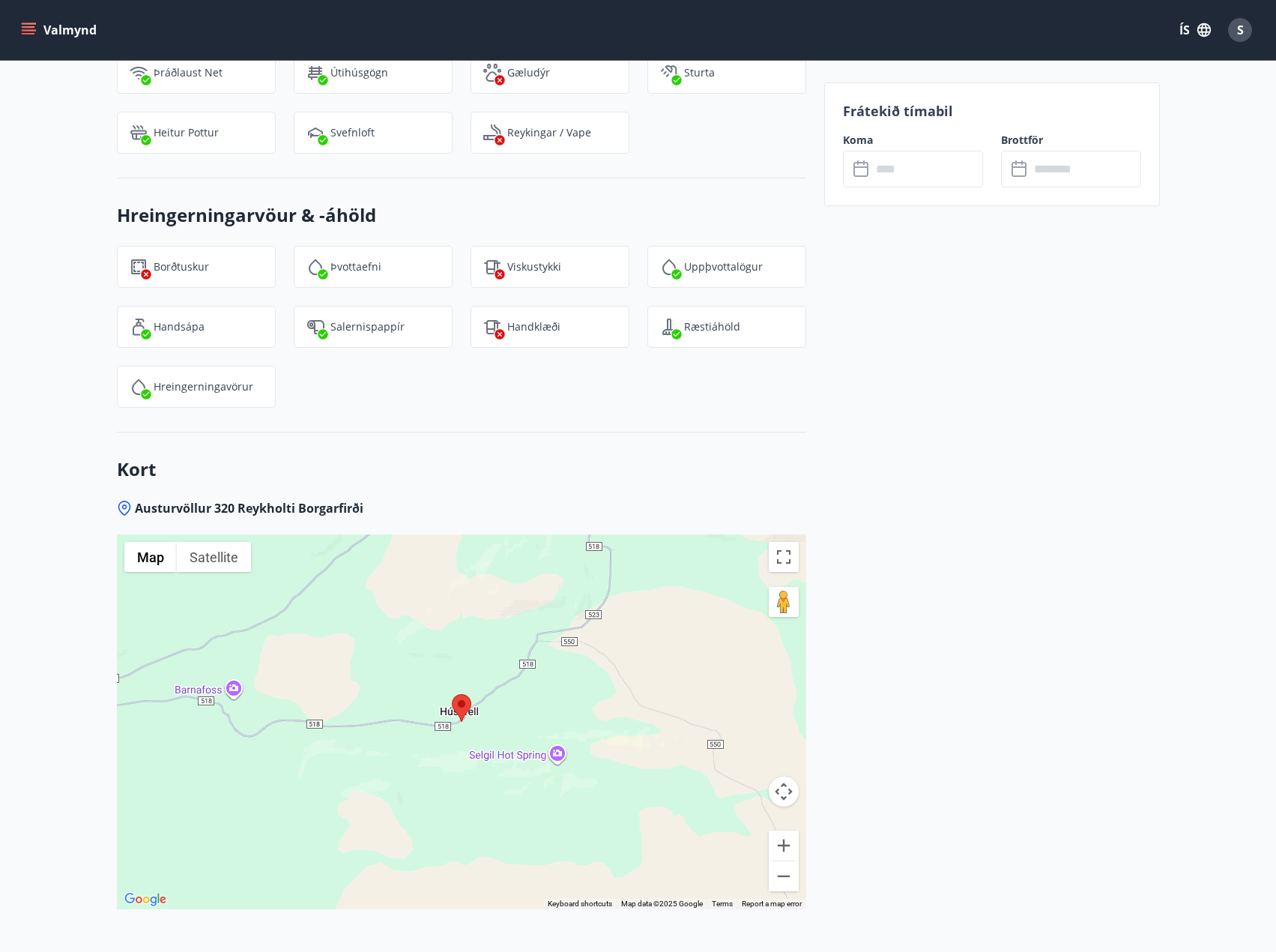
scroll to position [2023, 0]
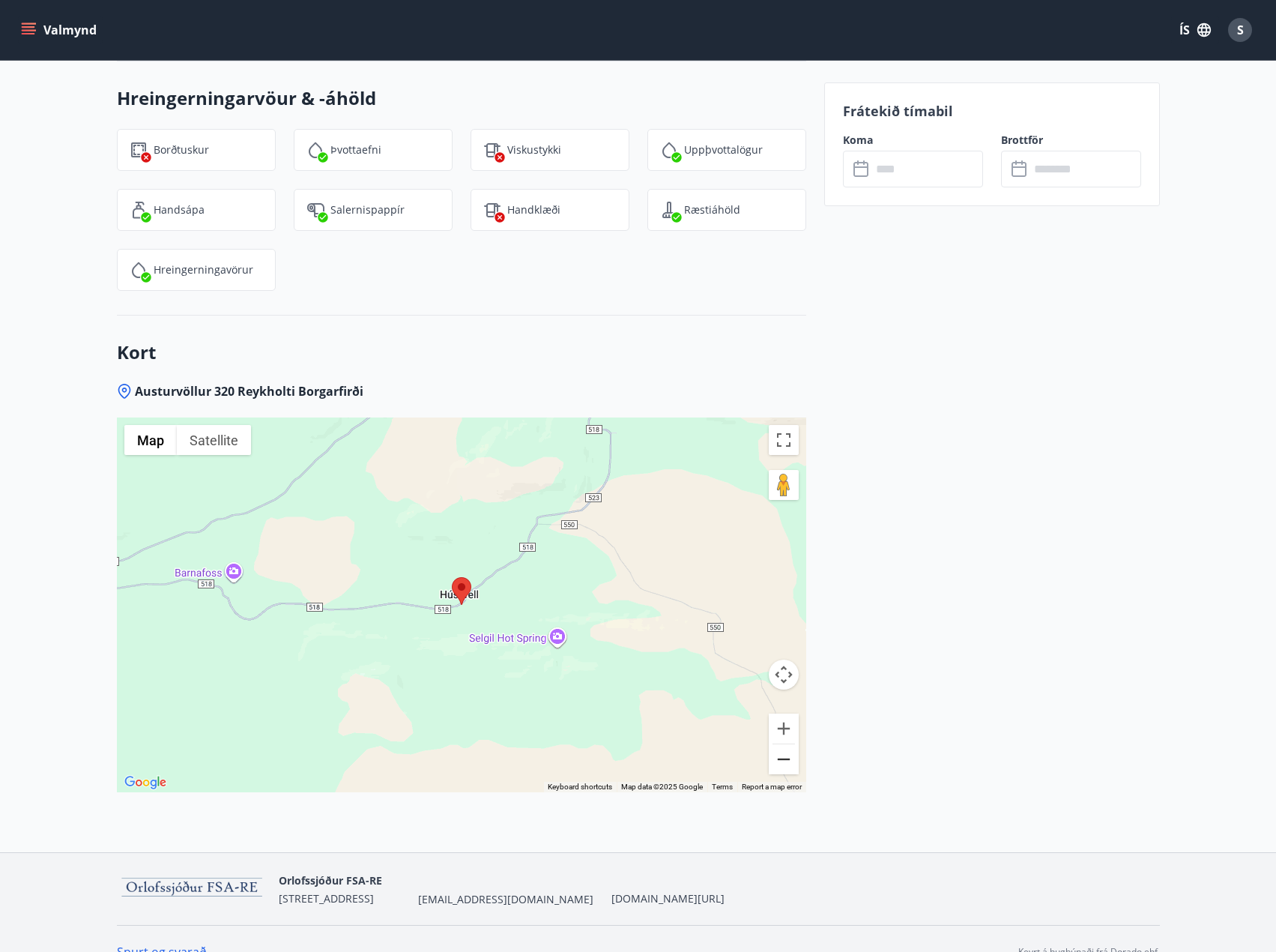
click at [788, 744] on button "Zoom out" at bounding box center [784, 759] width 30 height 30
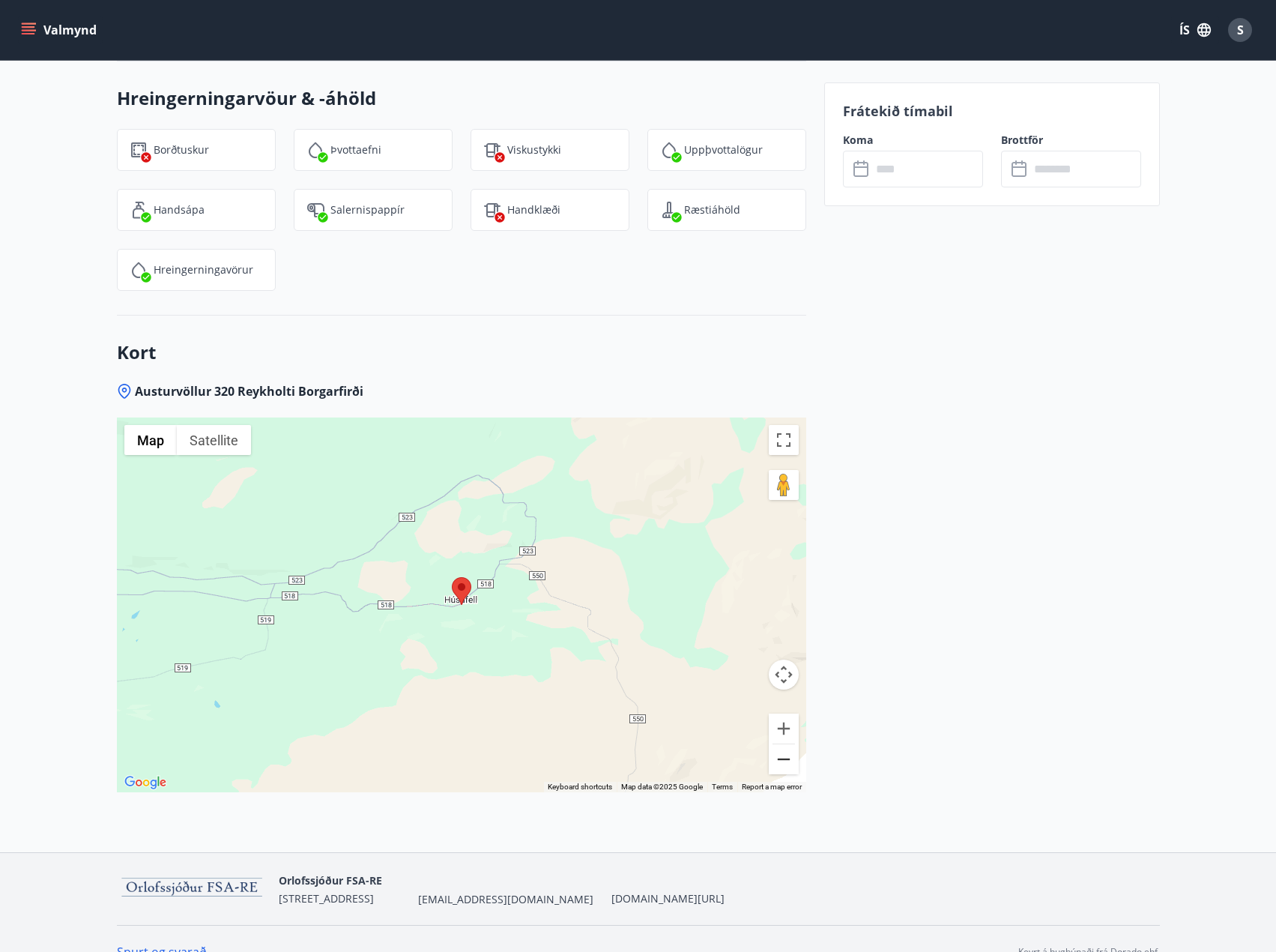
click at [788, 744] on button "Zoom out" at bounding box center [784, 759] width 30 height 30
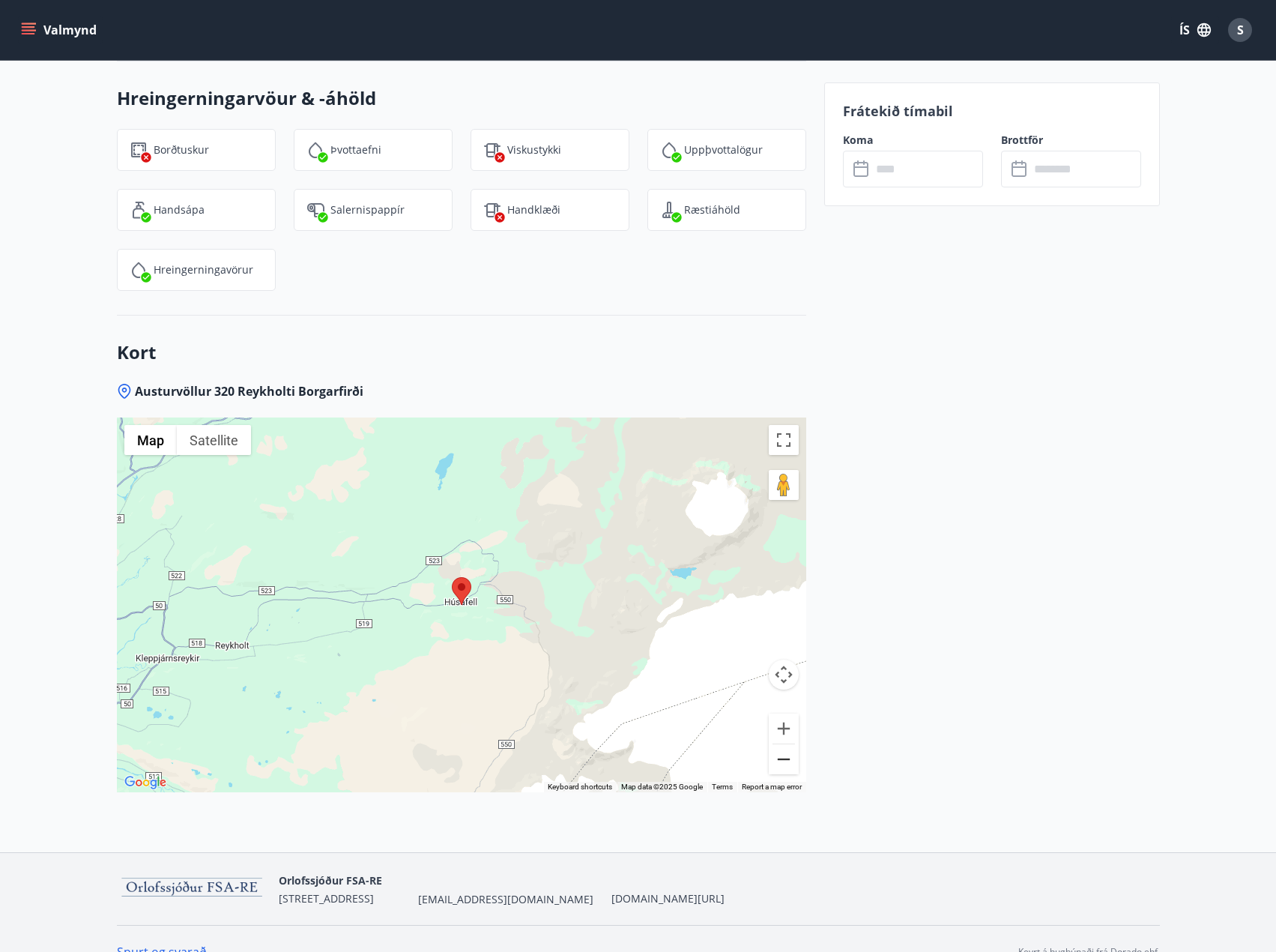
click at [788, 744] on button "Zoom out" at bounding box center [784, 759] width 30 height 30
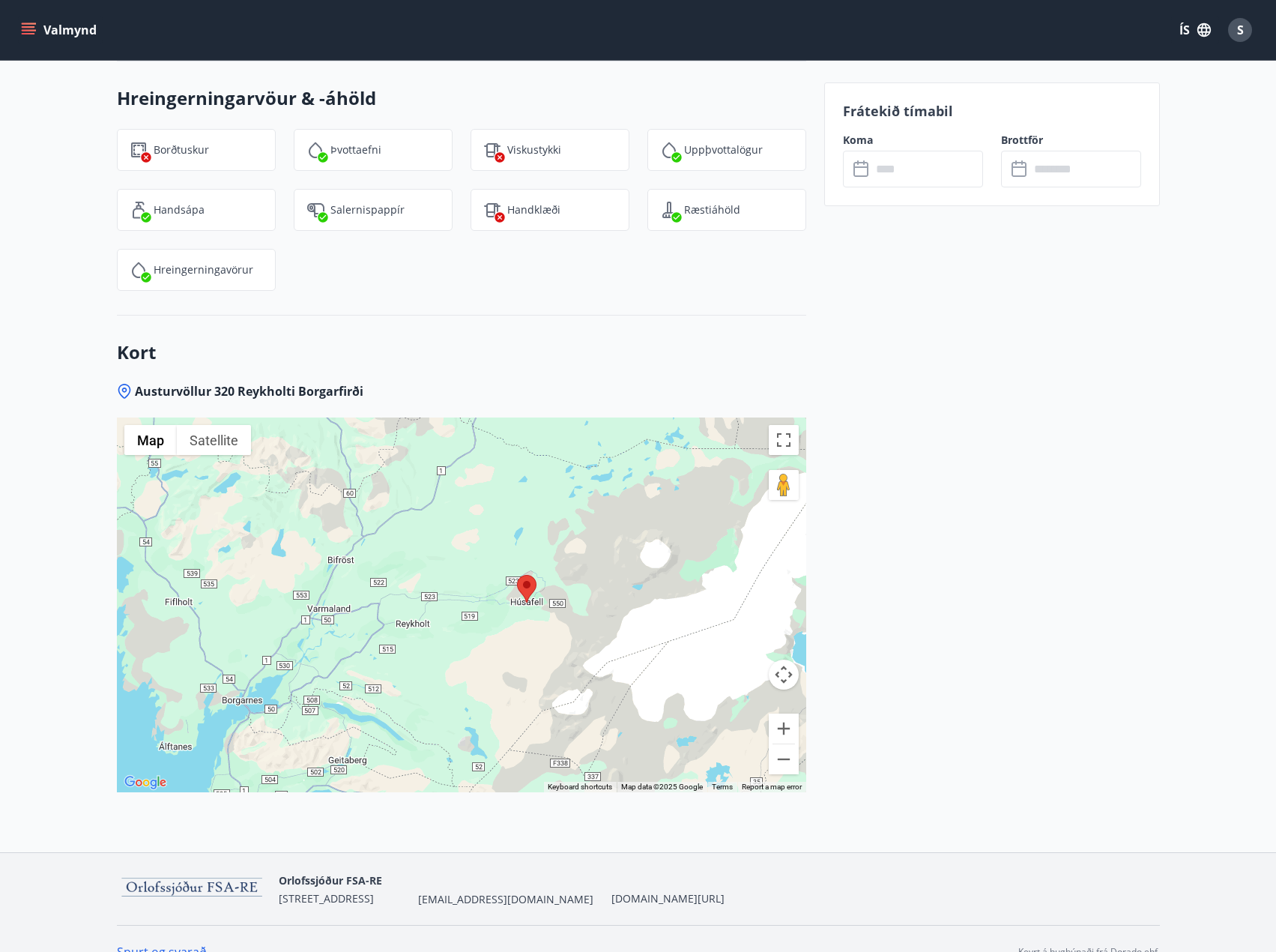
drag, startPoint x: 455, startPoint y: 623, endPoint x: 522, endPoint y: 620, distance: 67.1
click at [522, 620] on div at bounding box center [461, 604] width 689 height 375
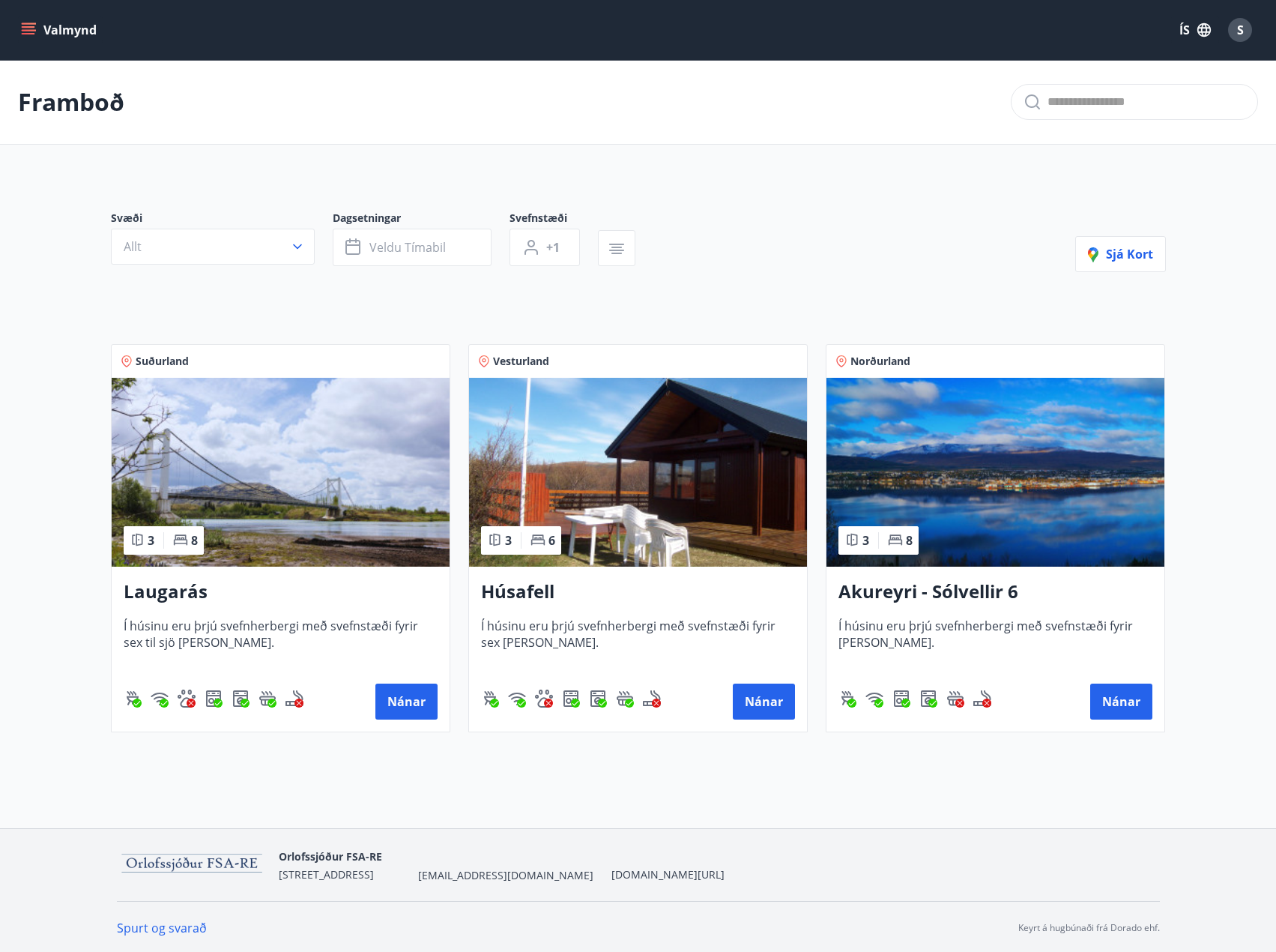
click at [960, 588] on h3 "Akureyri - Sólvellir 6" at bounding box center [996, 592] width 314 height 27
click at [189, 586] on h3 "Laugarás" at bounding box center [281, 592] width 314 height 27
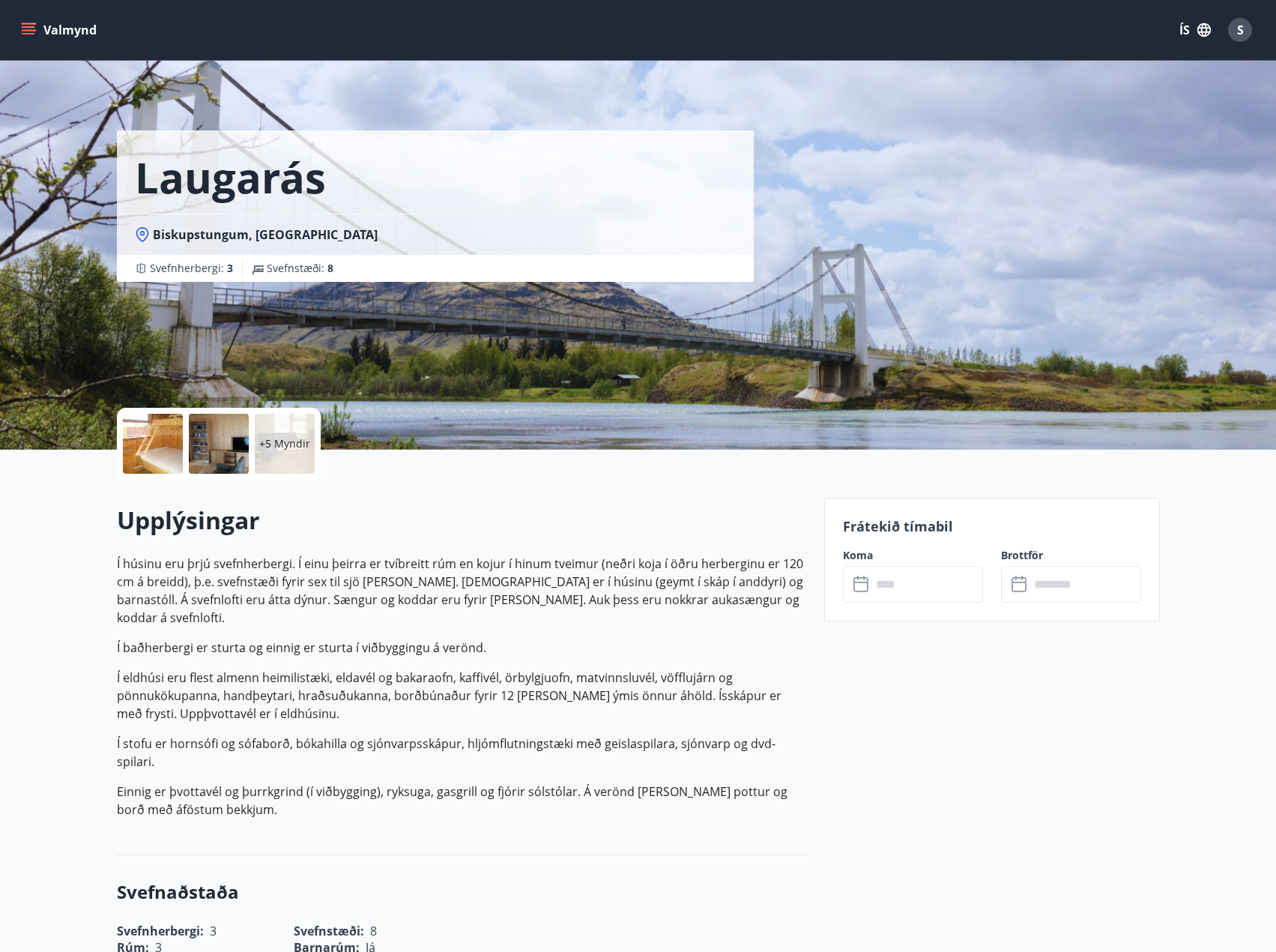
click at [299, 462] on div "+5 Myndir" at bounding box center [284, 443] width 60 height 60
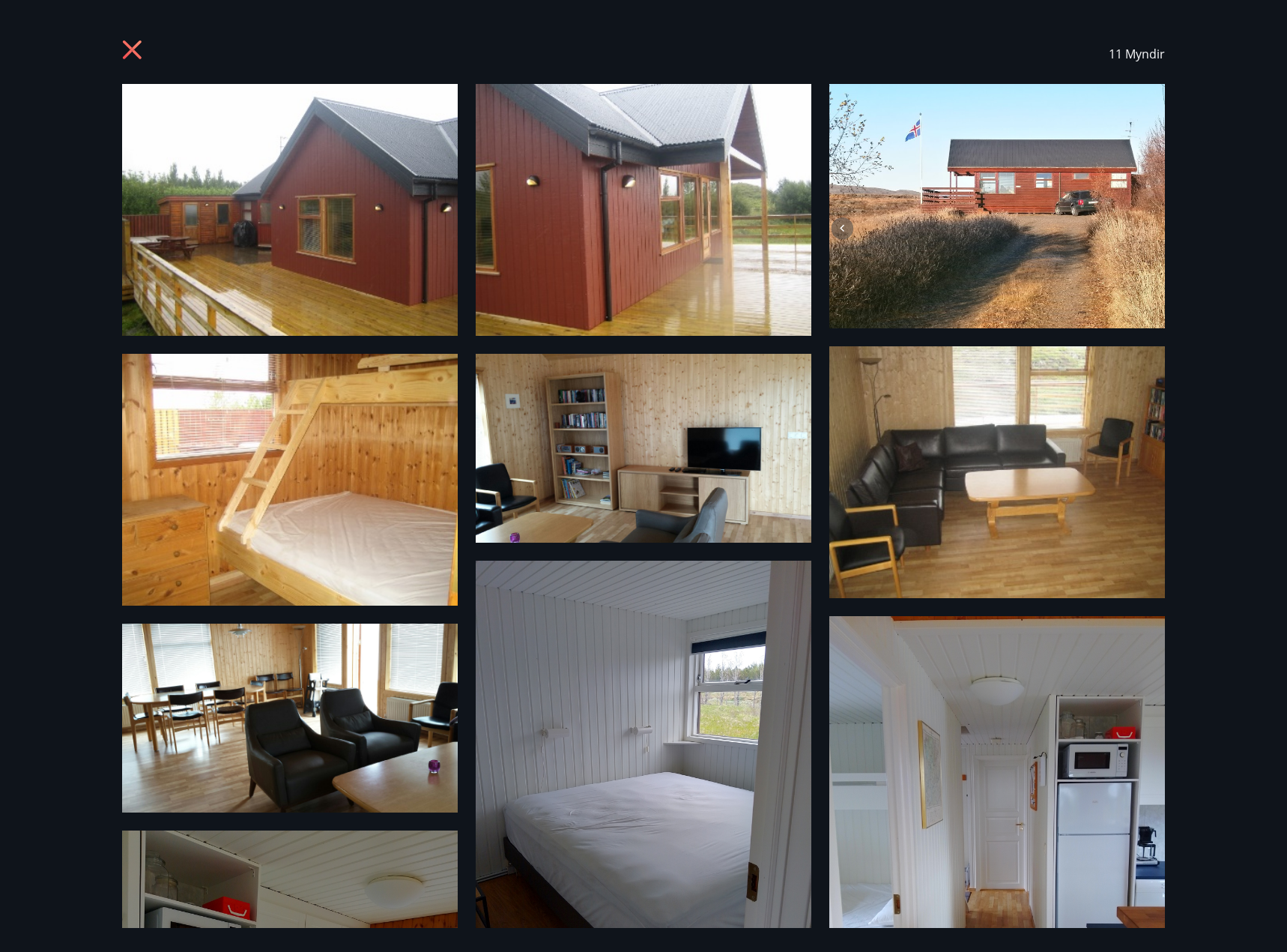
click at [126, 36] on div "11 Myndir" at bounding box center [644, 54] width 1043 height 60
click at [128, 48] on icon at bounding box center [135, 51] width 24 height 24
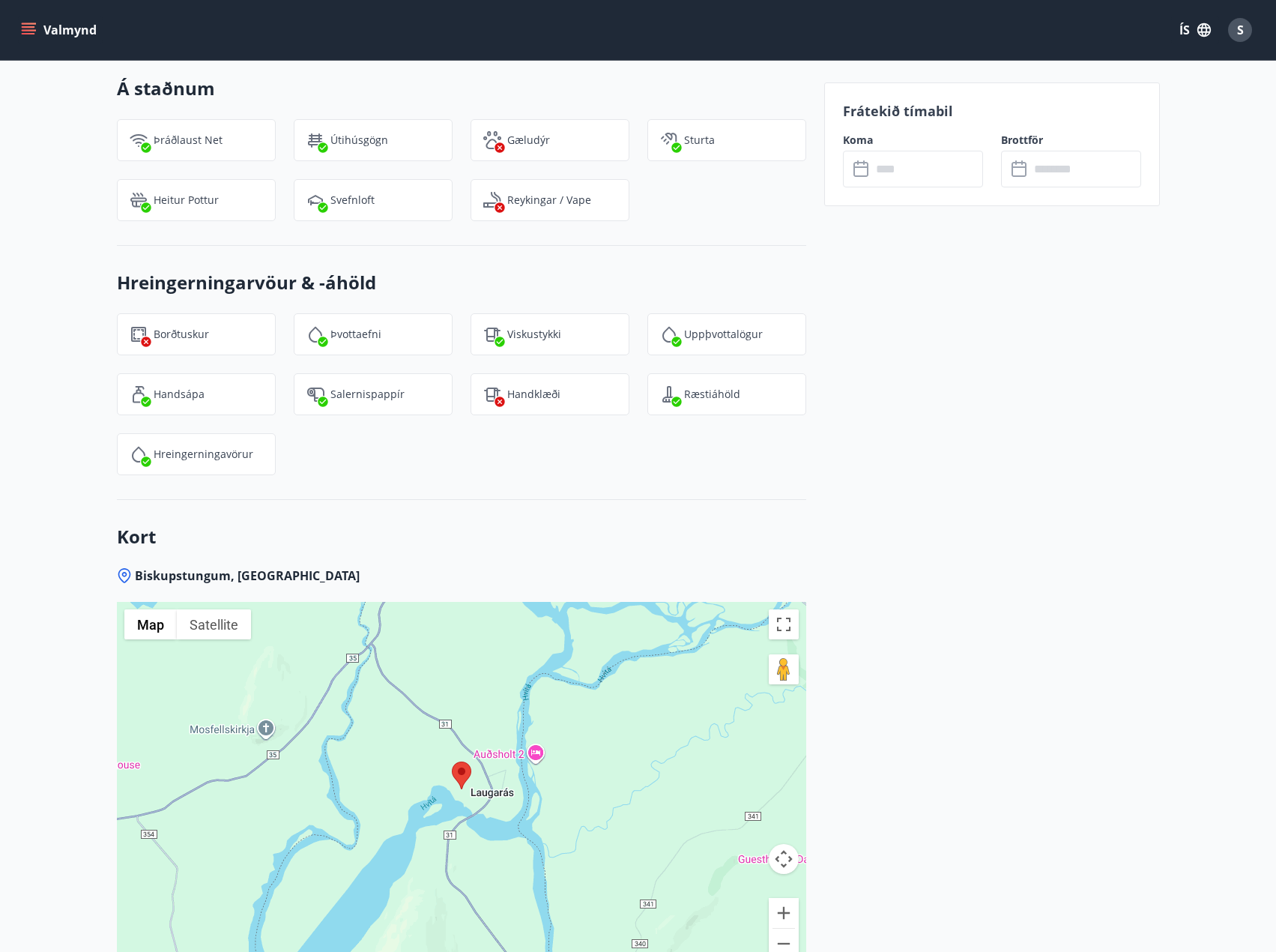
scroll to position [1948, 0]
click at [781, 927] on button "Zoom out" at bounding box center [784, 942] width 30 height 30
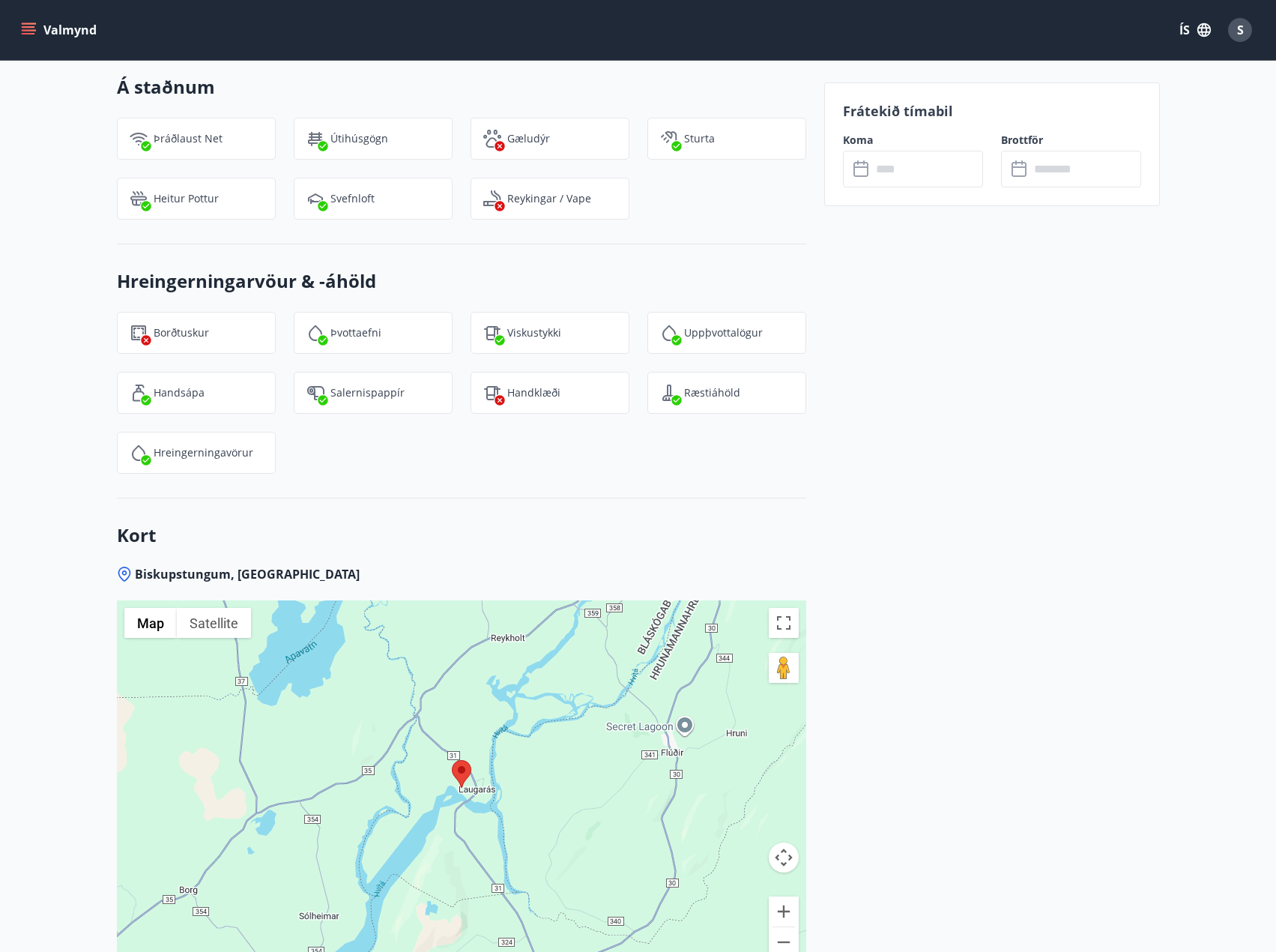
click at [33, 32] on icon "menu" at bounding box center [28, 30] width 15 height 15
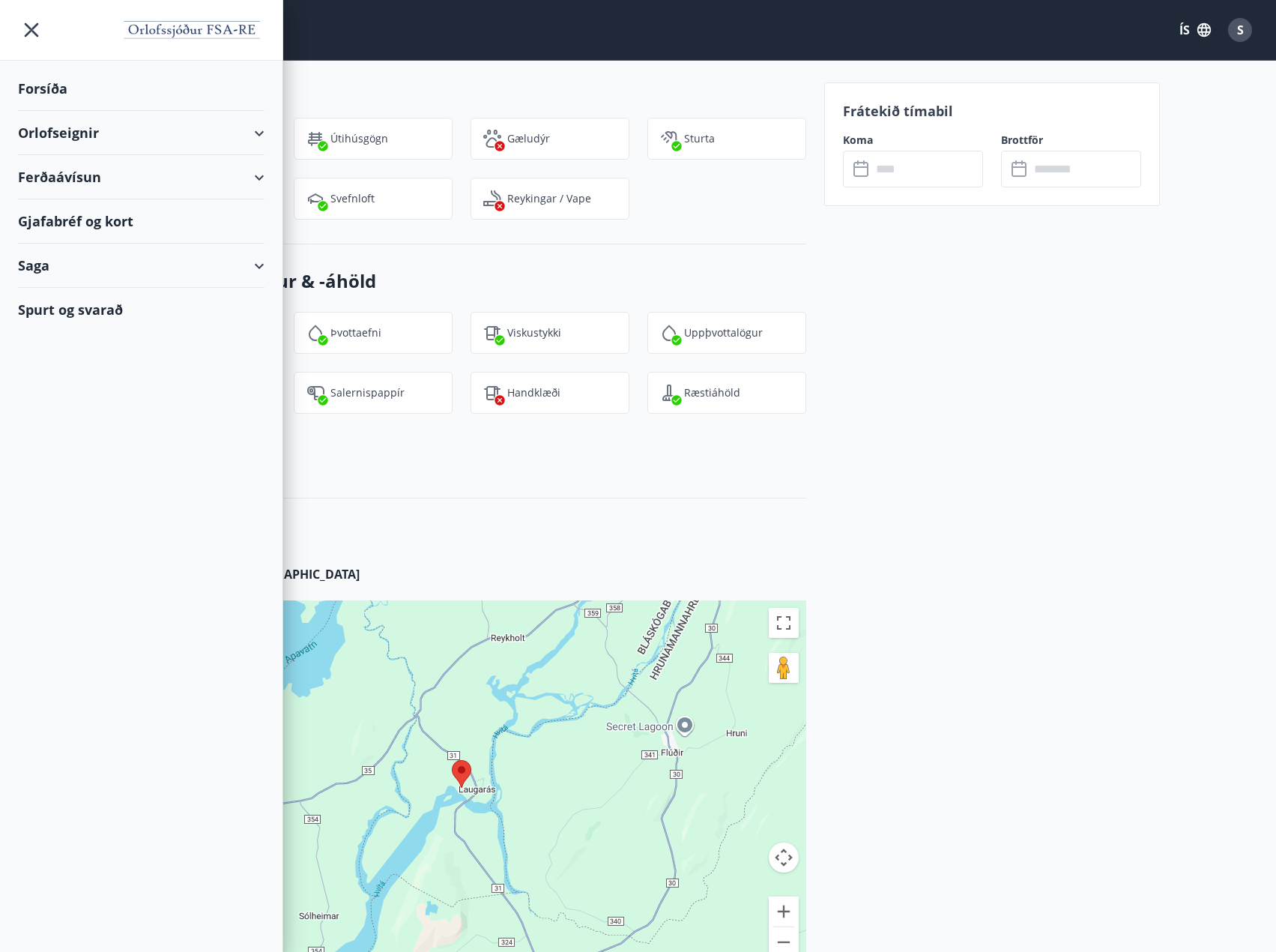
click at [54, 126] on div "Orlofseignir" at bounding box center [141, 133] width 247 height 44
click at [94, 204] on div "Bókunardagatal" at bounding box center [141, 202] width 223 height 32
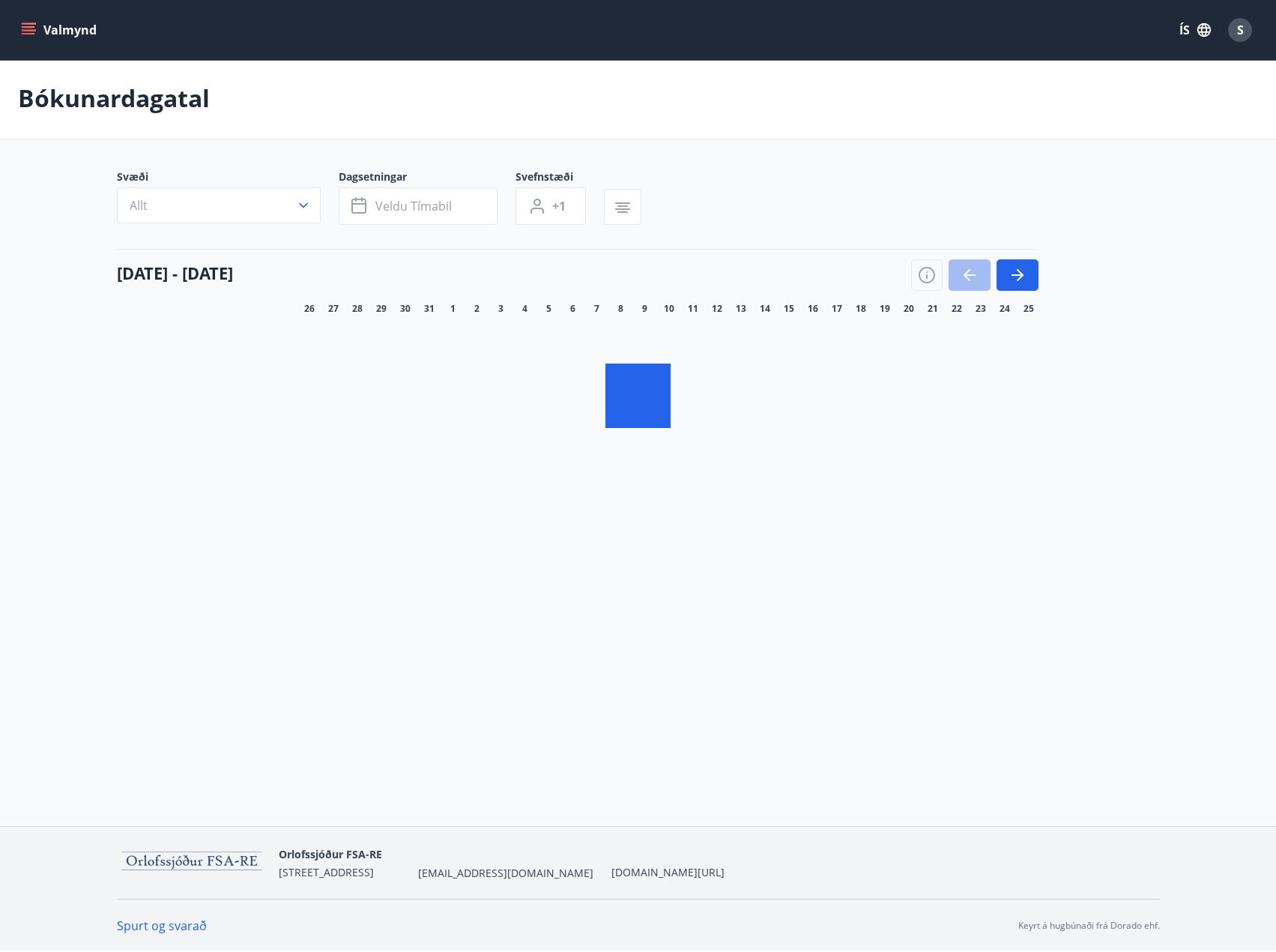
scroll to position [2, 0]
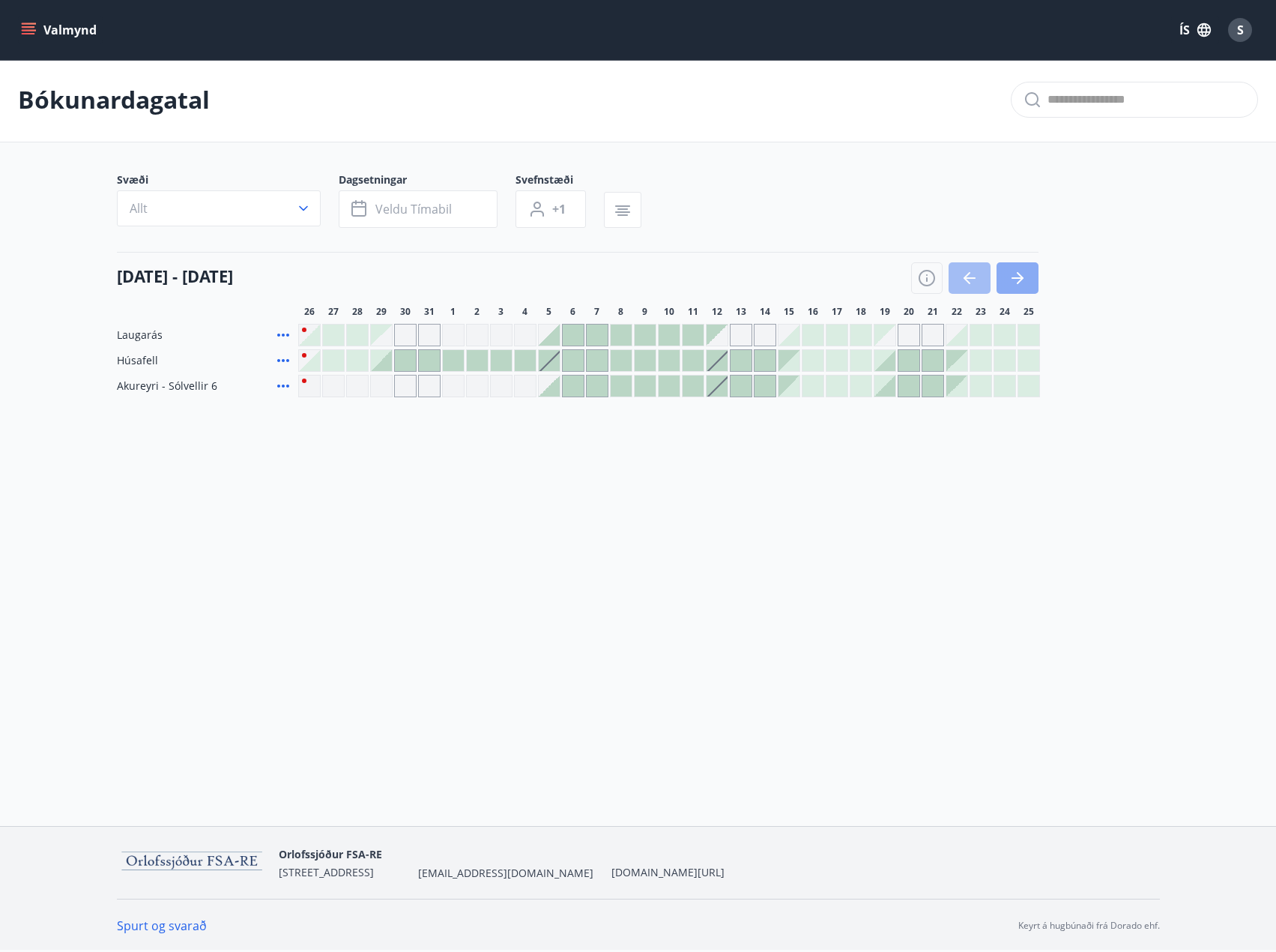
click at [1023, 274] on icon "button" at bounding box center [1017, 278] width 18 height 18
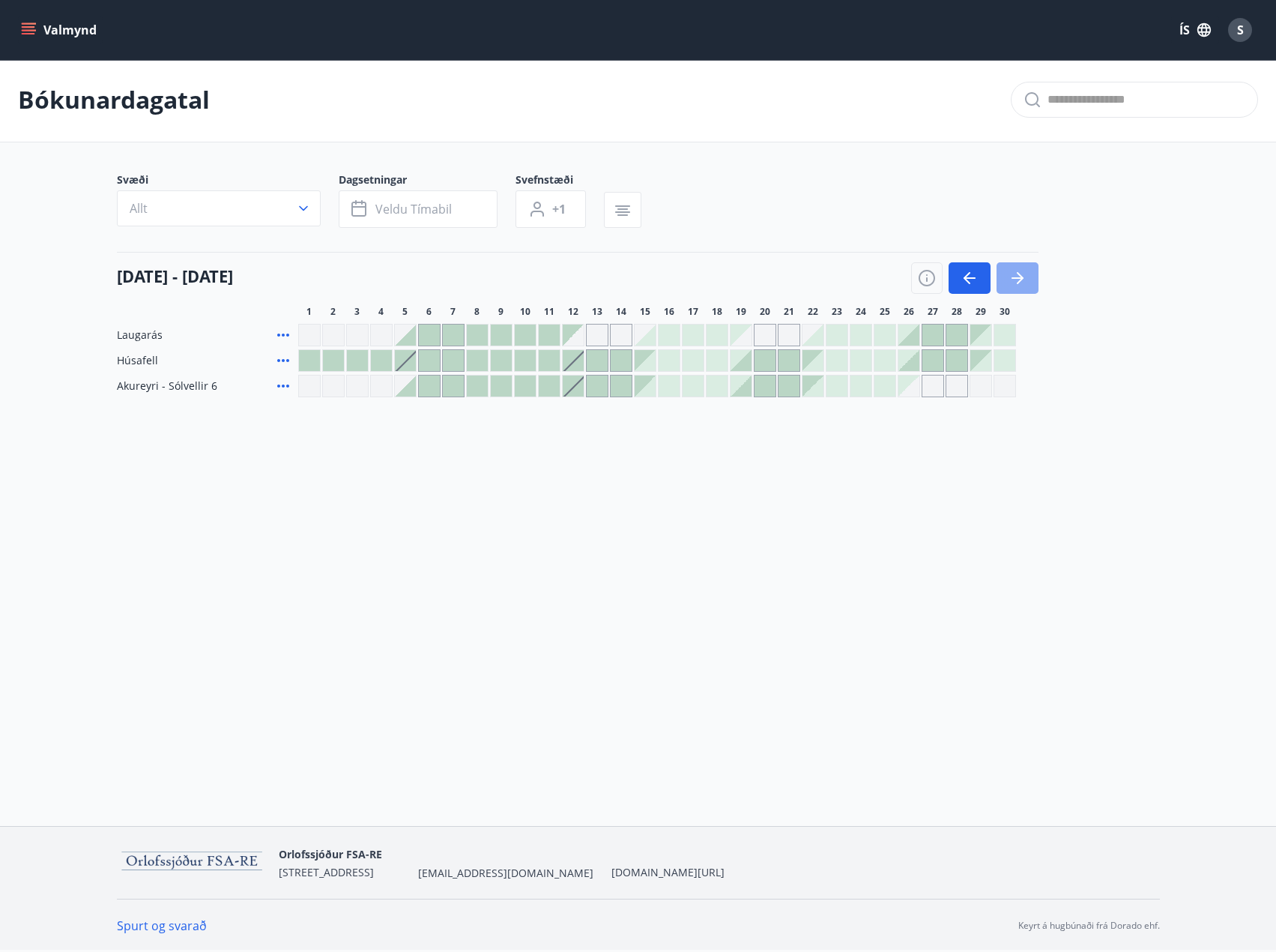
click at [1023, 274] on icon "button" at bounding box center [1017, 278] width 18 height 18
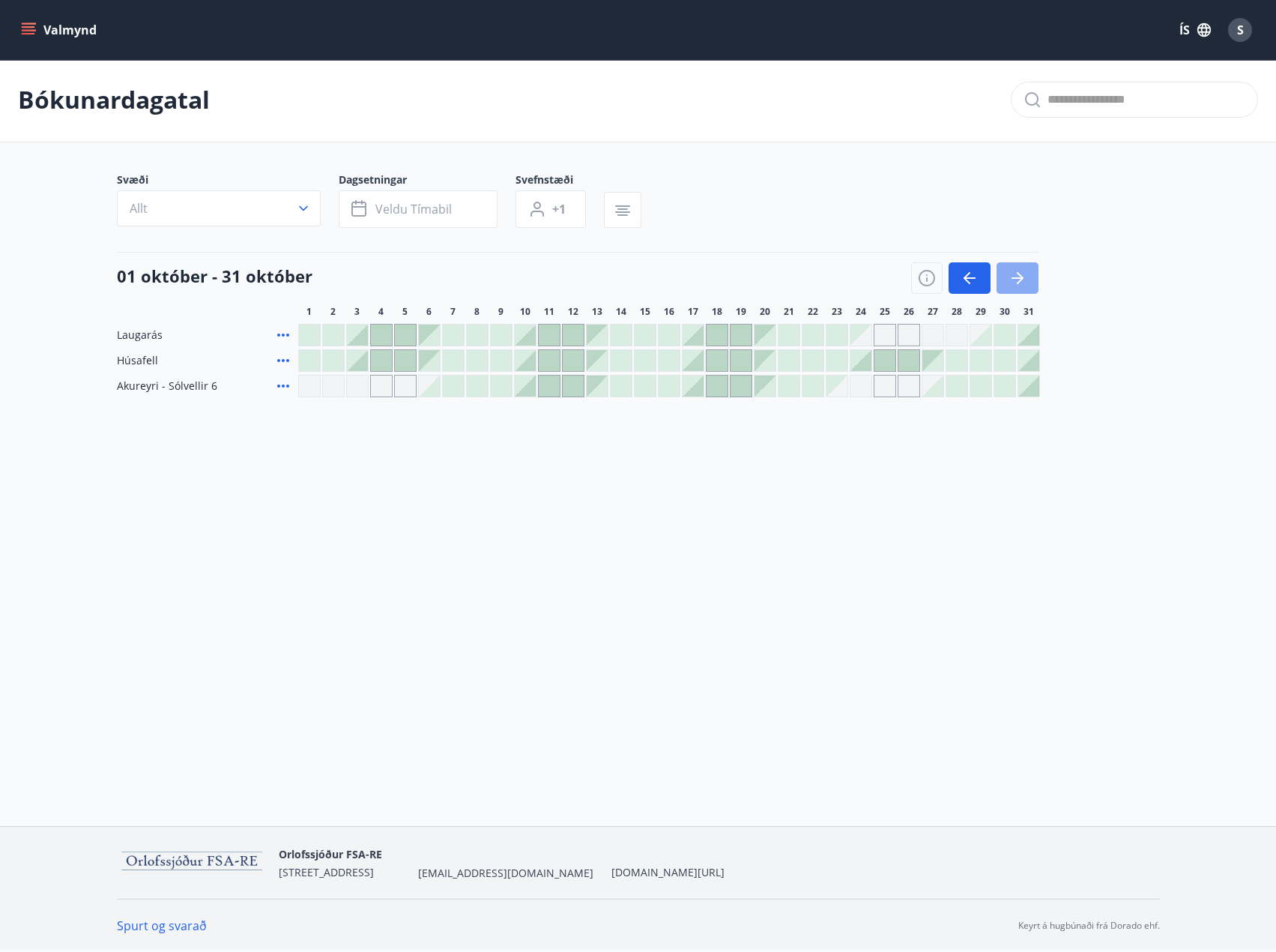
click at [1023, 274] on icon "button" at bounding box center [1017, 278] width 18 height 18
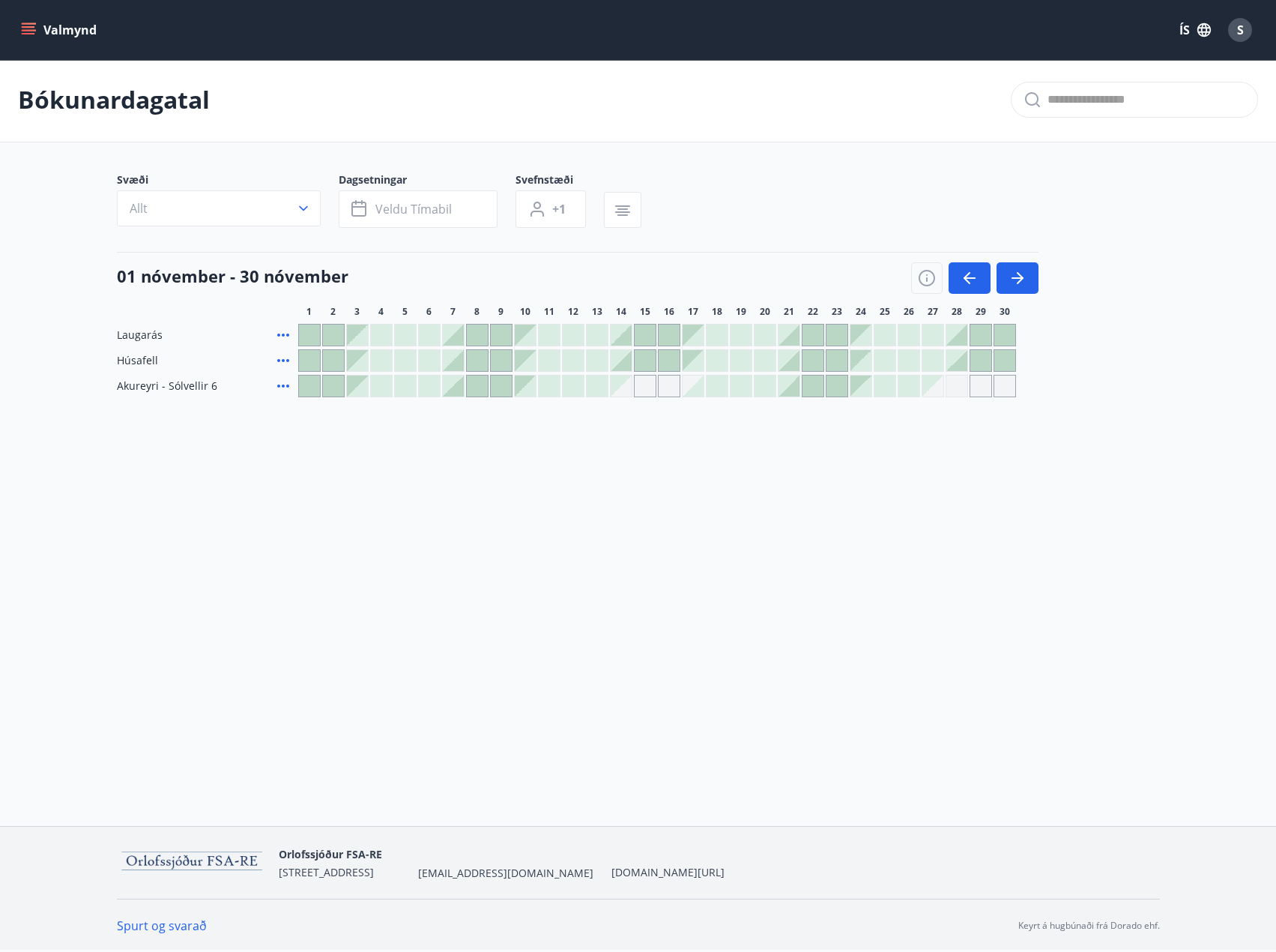
click at [645, 389] on div "Gráir dagar eru ekki bókanlegir" at bounding box center [645, 386] width 22 height 22
click at [978, 277] on icon "button" at bounding box center [969, 278] width 18 height 18
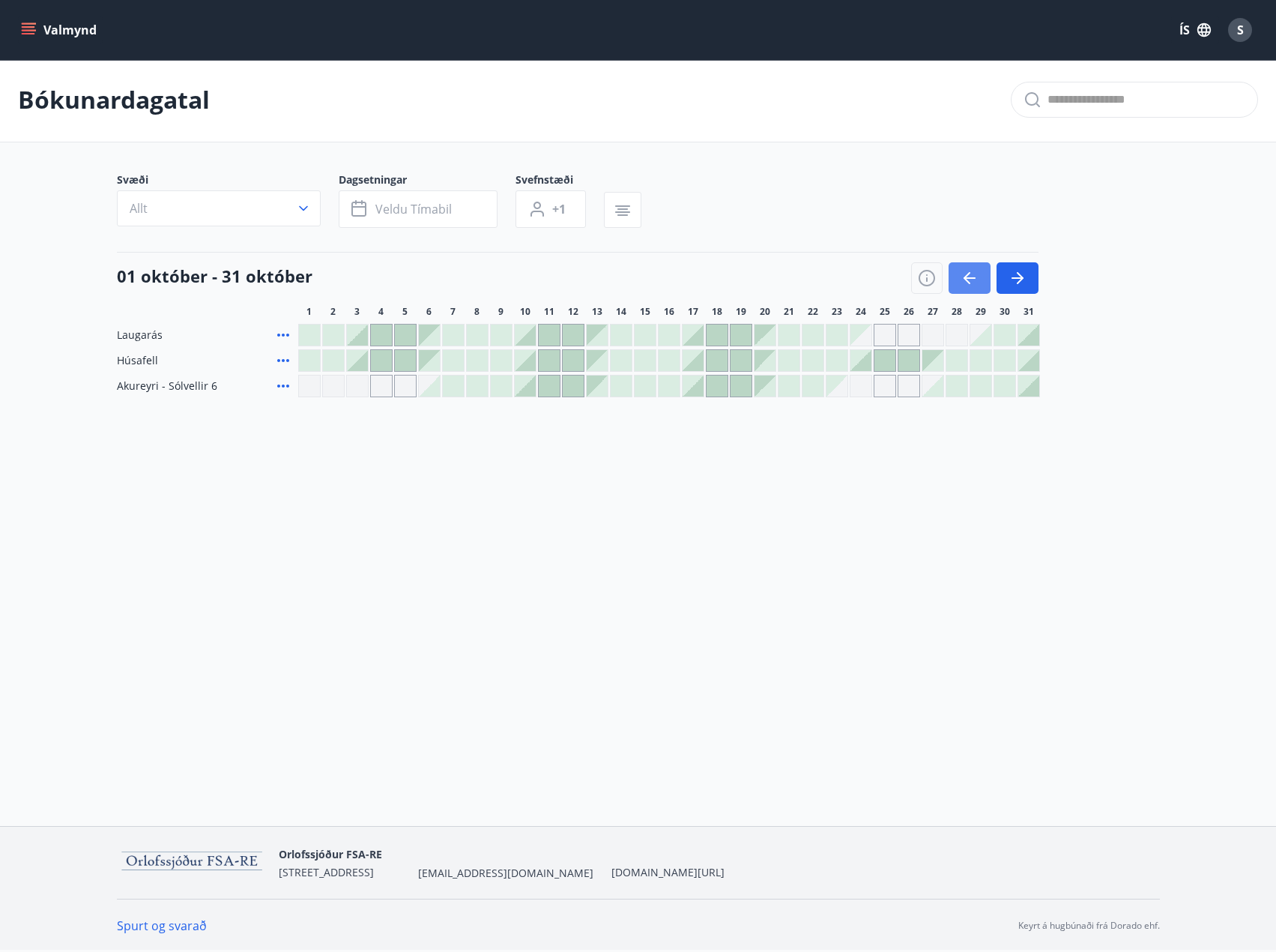
click at [978, 277] on icon "button" at bounding box center [969, 278] width 18 height 18
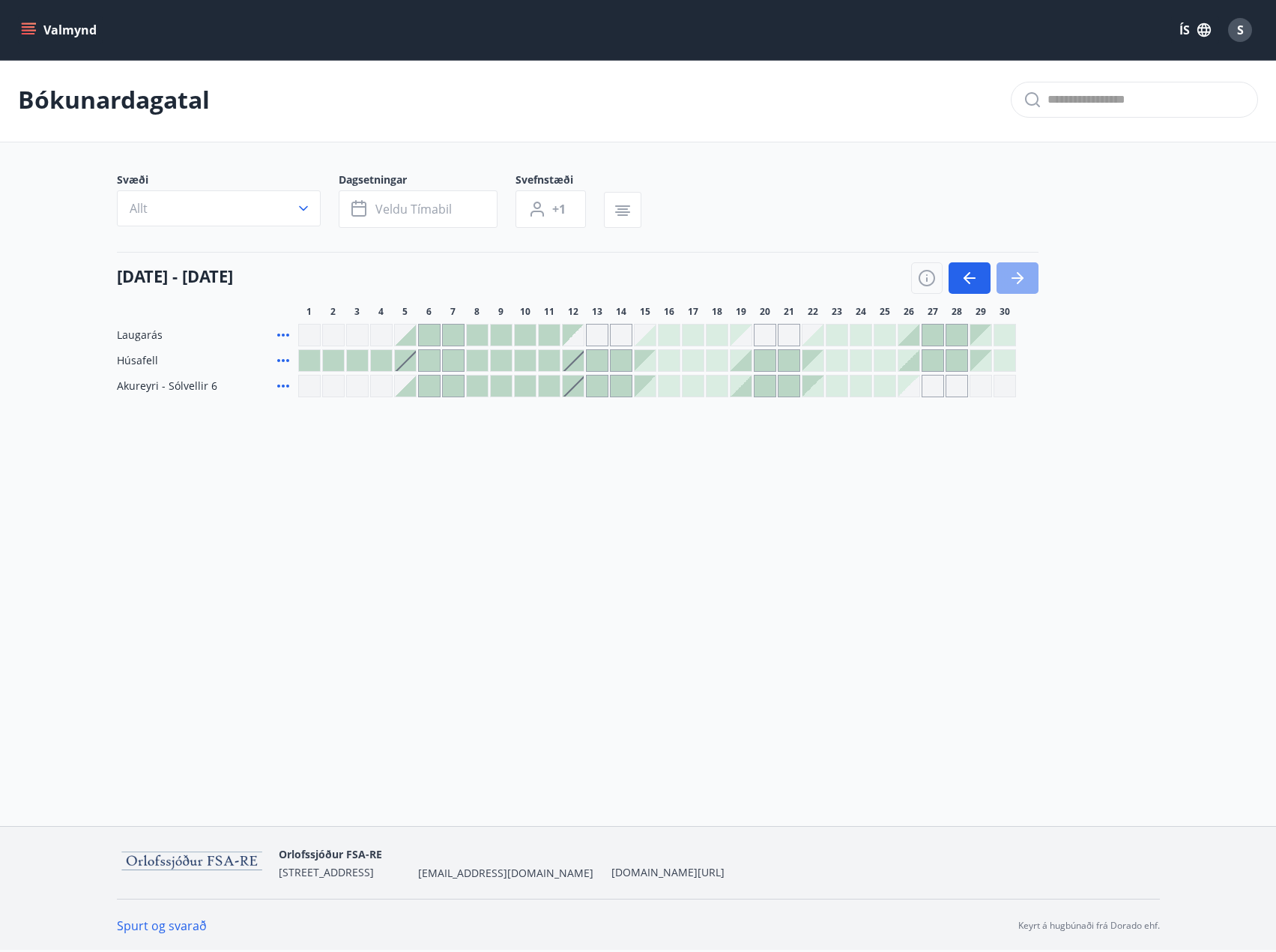
click at [1032, 273] on button "button" at bounding box center [1018, 278] width 42 height 32
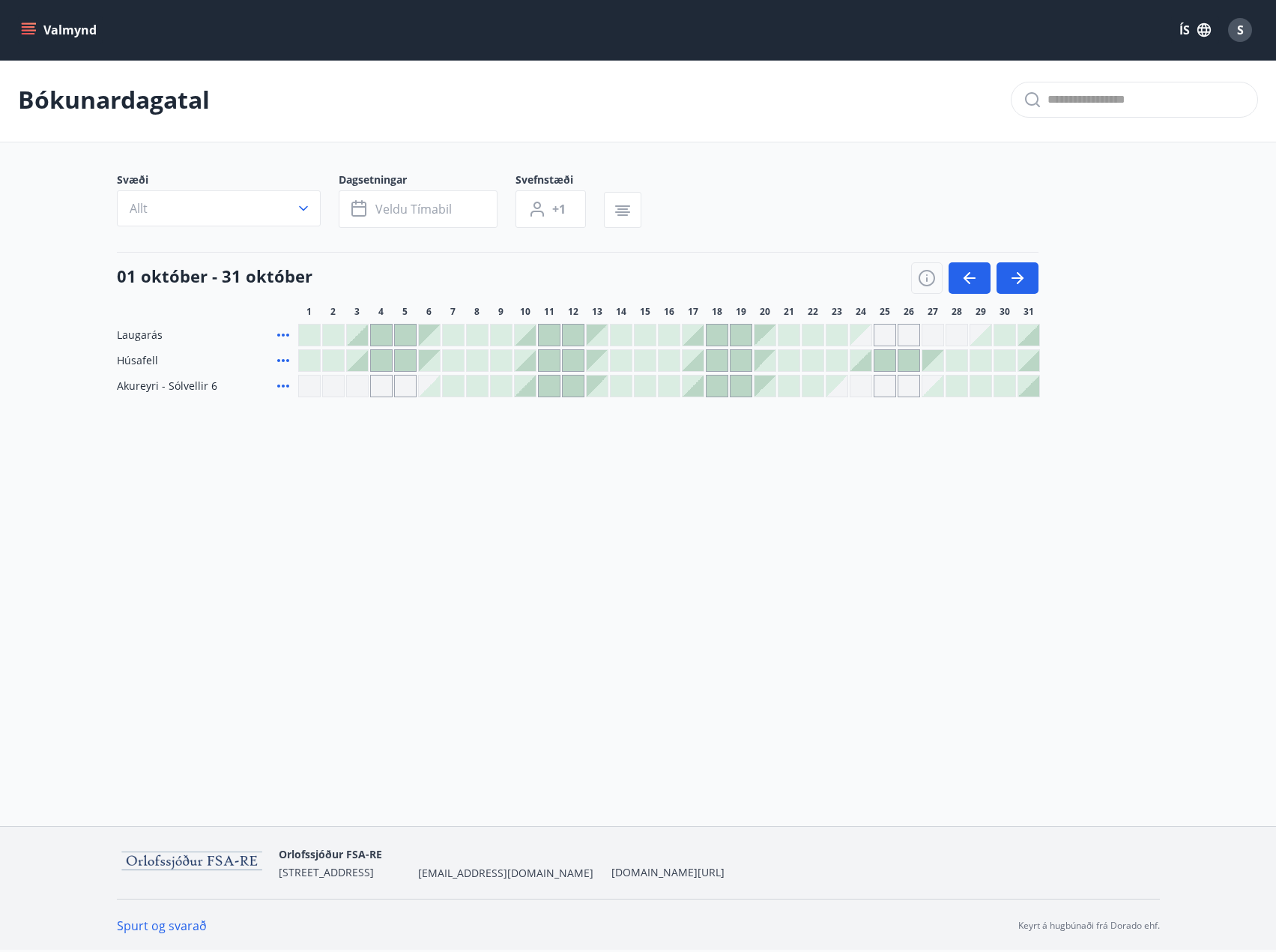
click at [867, 392] on div "Gráir dagar eru ekki bókanlegir" at bounding box center [862, 386] width 22 height 22
click at [1014, 284] on icon "button" at bounding box center [1017, 278] width 18 height 18
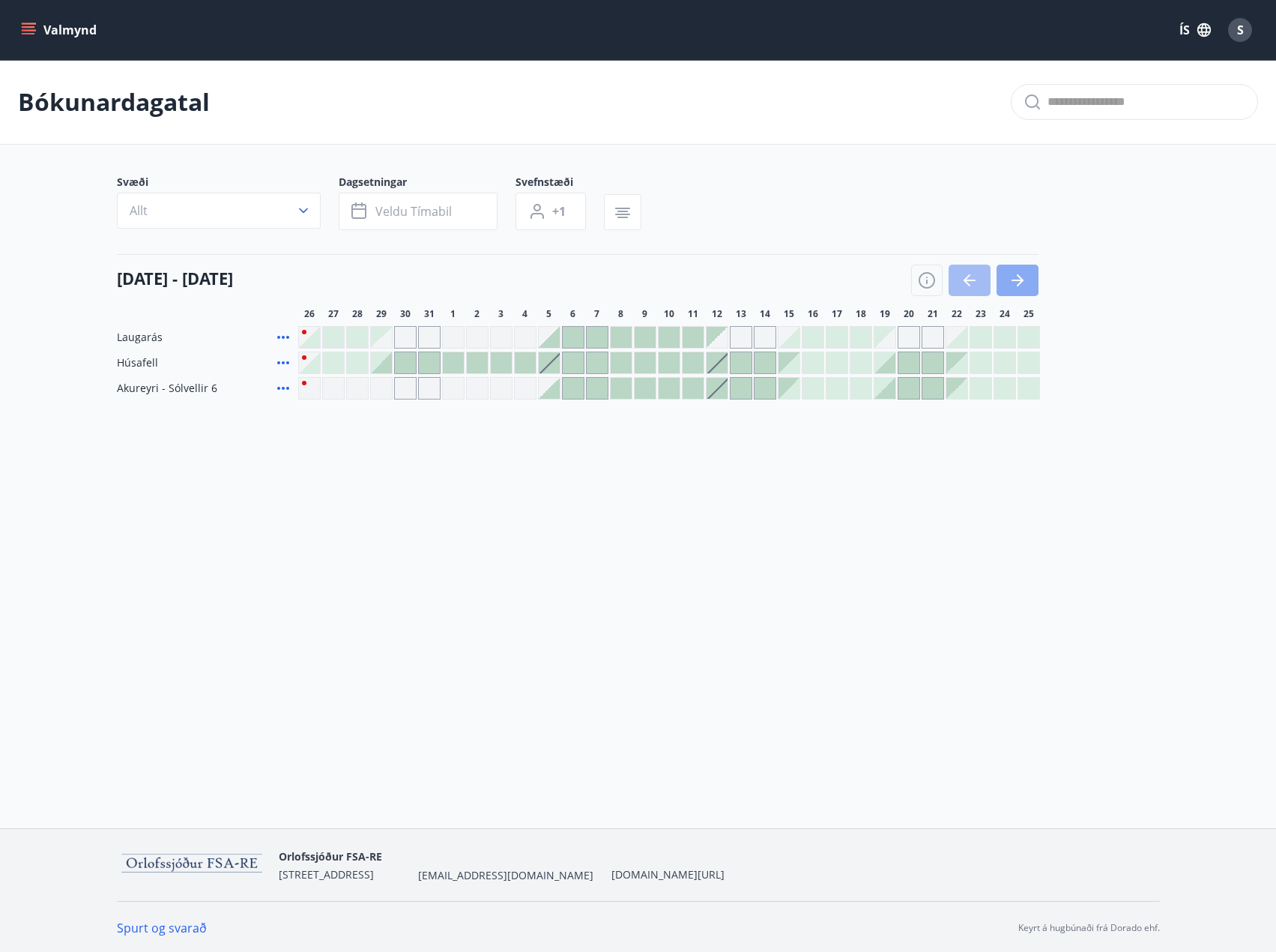
click at [1026, 281] on icon "button" at bounding box center [1017, 280] width 18 height 18
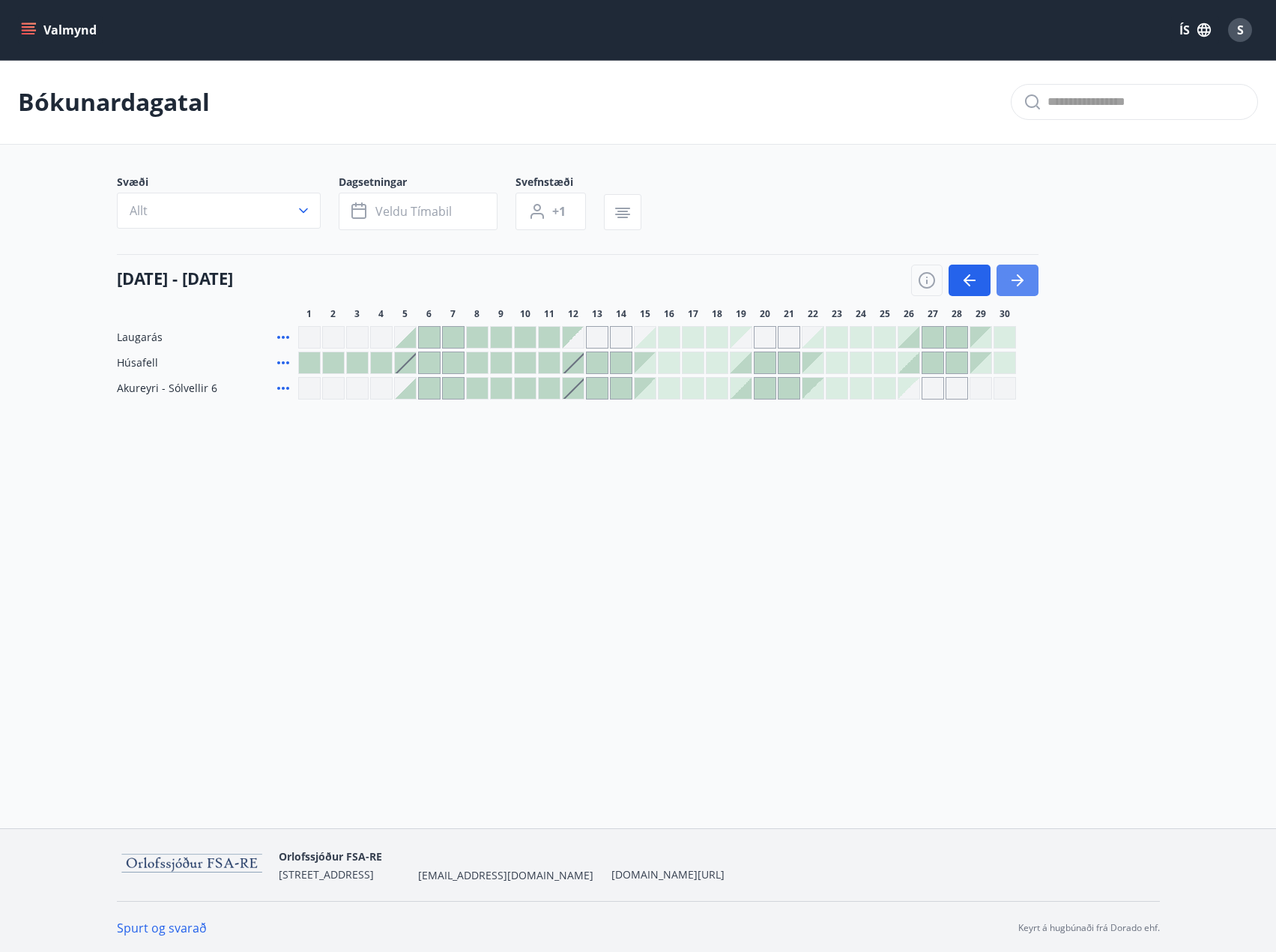
click at [1026, 281] on icon "button" at bounding box center [1017, 280] width 18 height 18
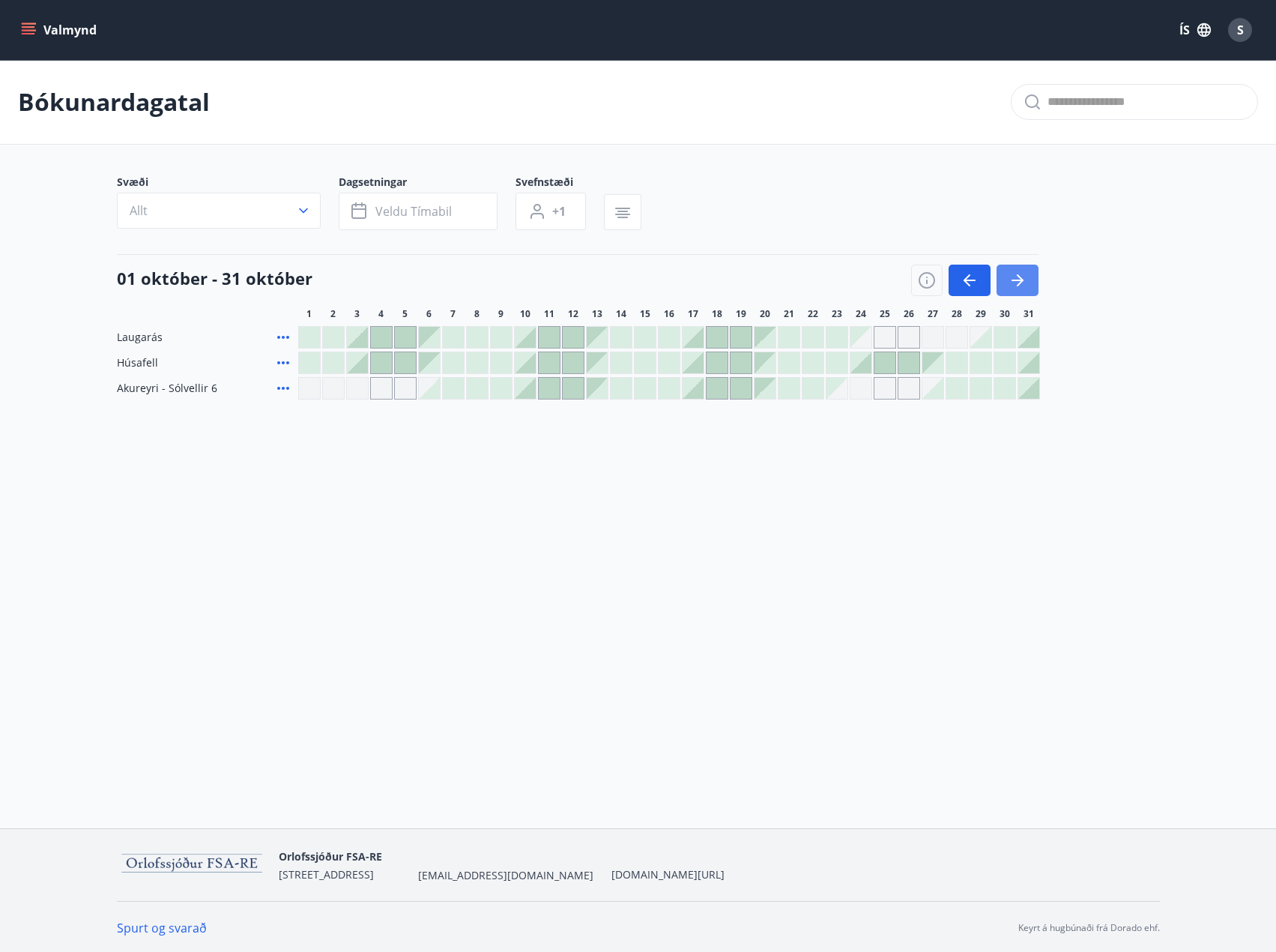
click at [1019, 283] on icon "button" at bounding box center [1017, 280] width 18 height 18
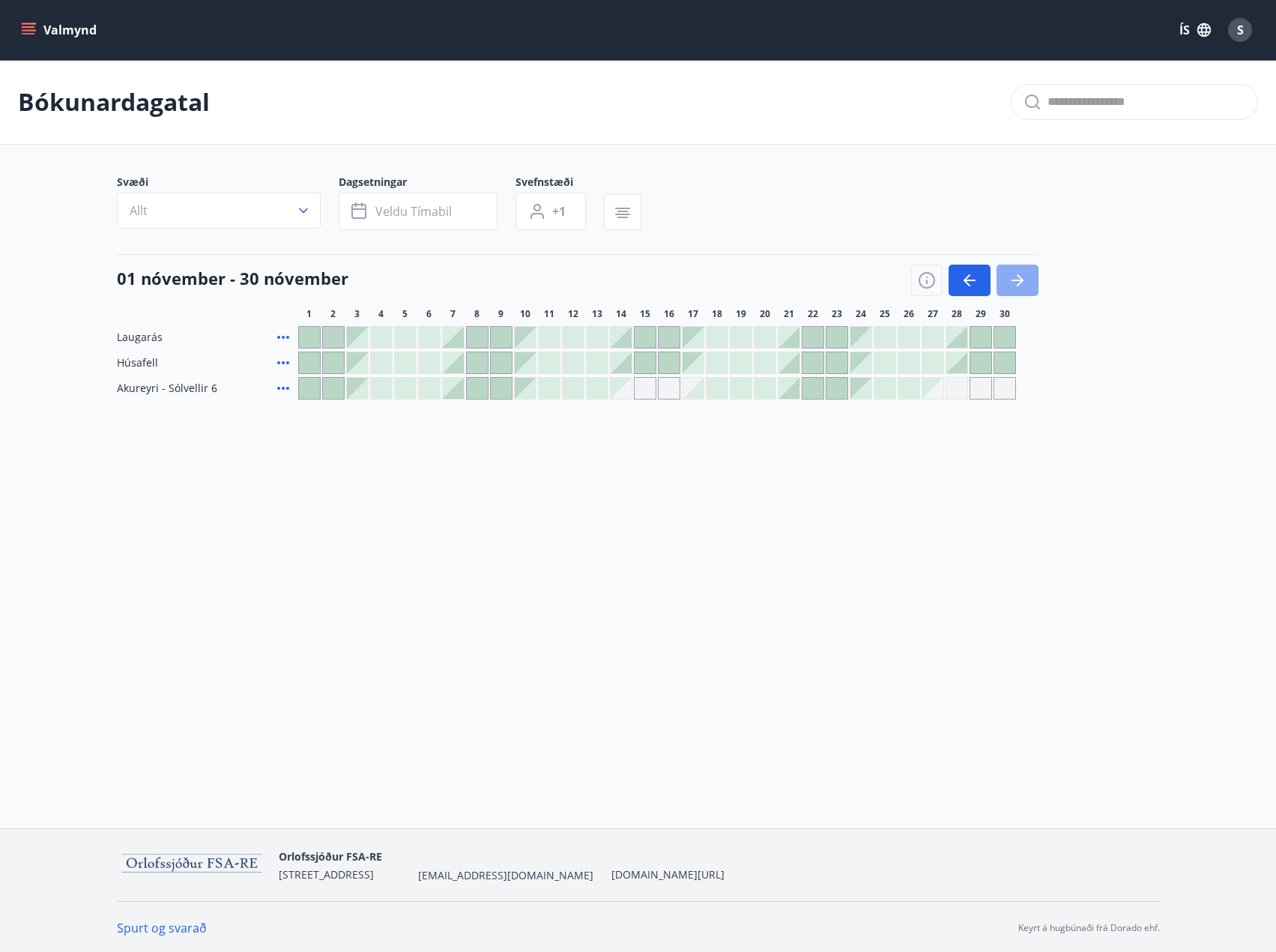
click at [1022, 295] on button "button" at bounding box center [1018, 281] width 42 height 32
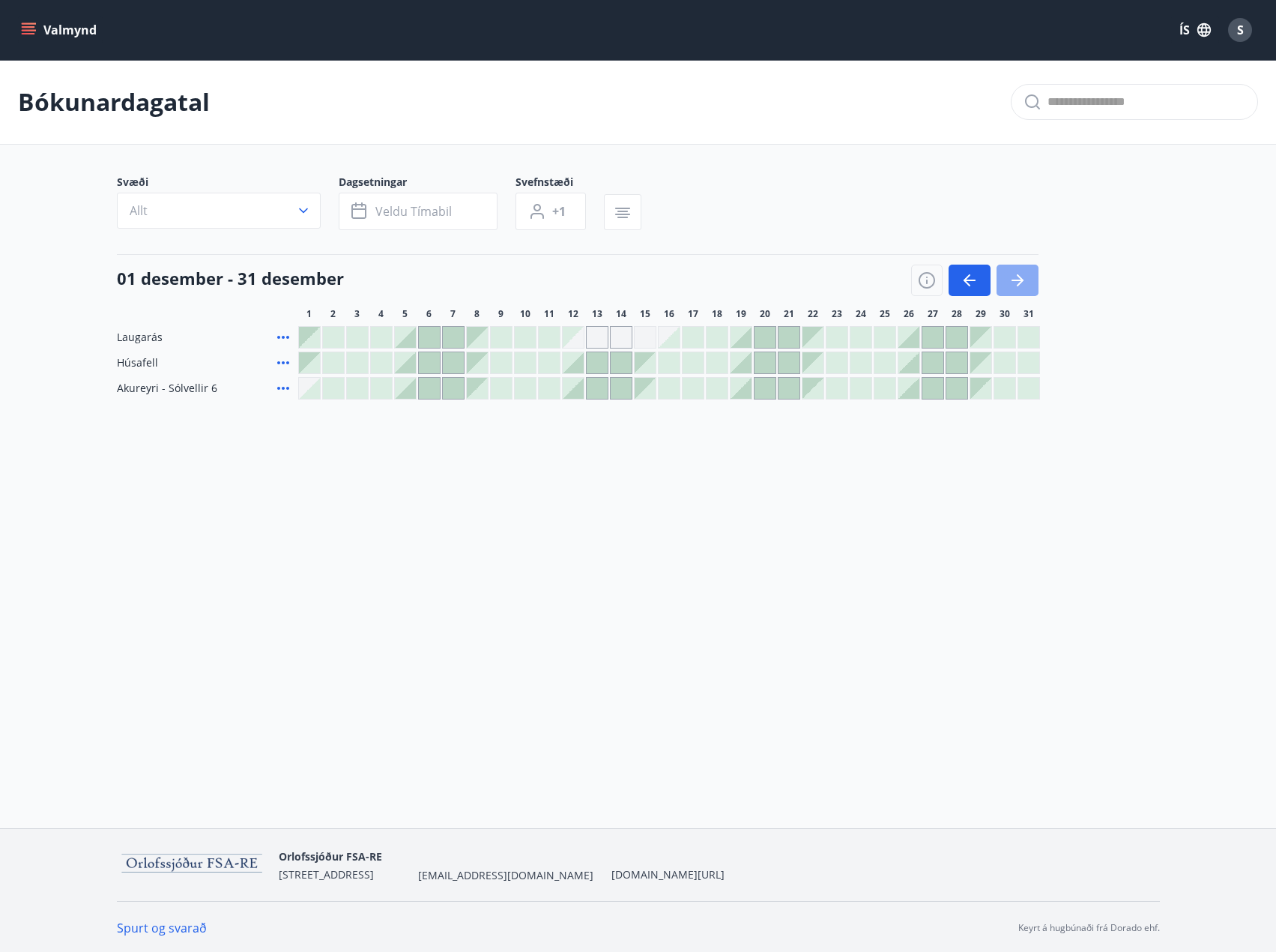
click at [1017, 274] on icon "button" at bounding box center [1017, 280] width 18 height 18
